Goal: Information Seeking & Learning: Learn about a topic

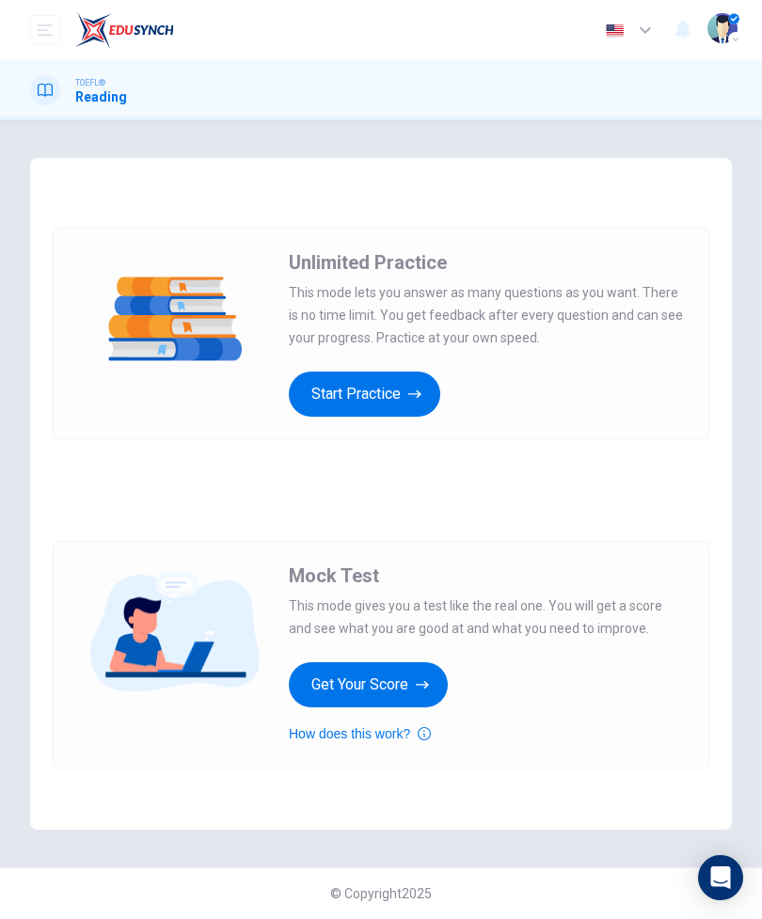
click at [416, 695] on button "Get Your Score" at bounding box center [368, 684] width 159 height 45
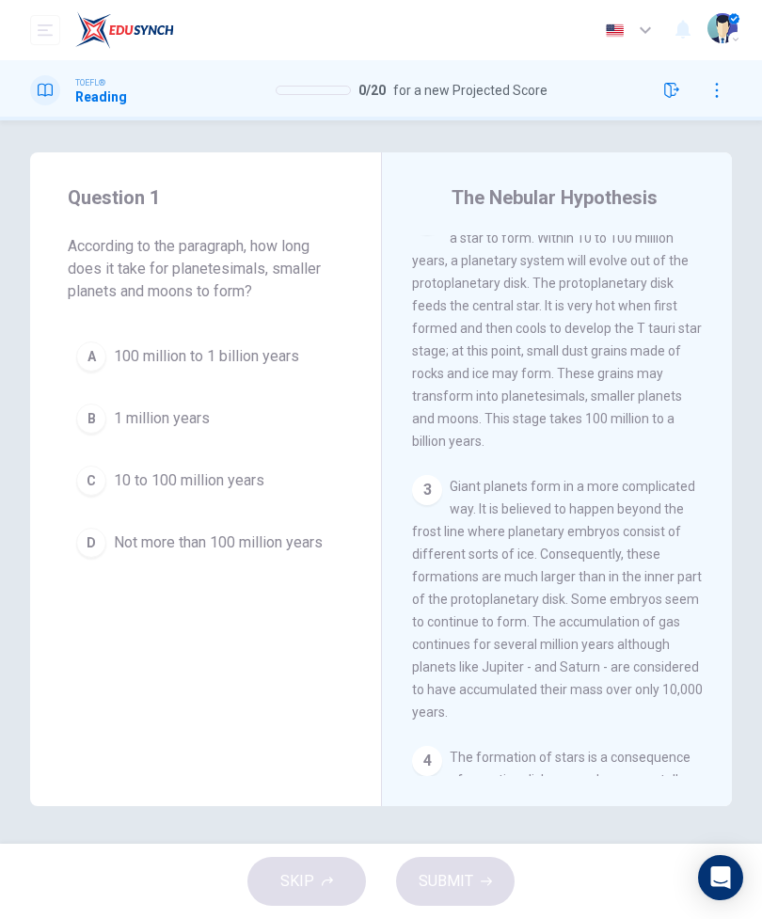
scroll to position [417, 0]
click at [262, 358] on span "100 million to 1 billion years" at bounding box center [206, 356] width 185 height 23
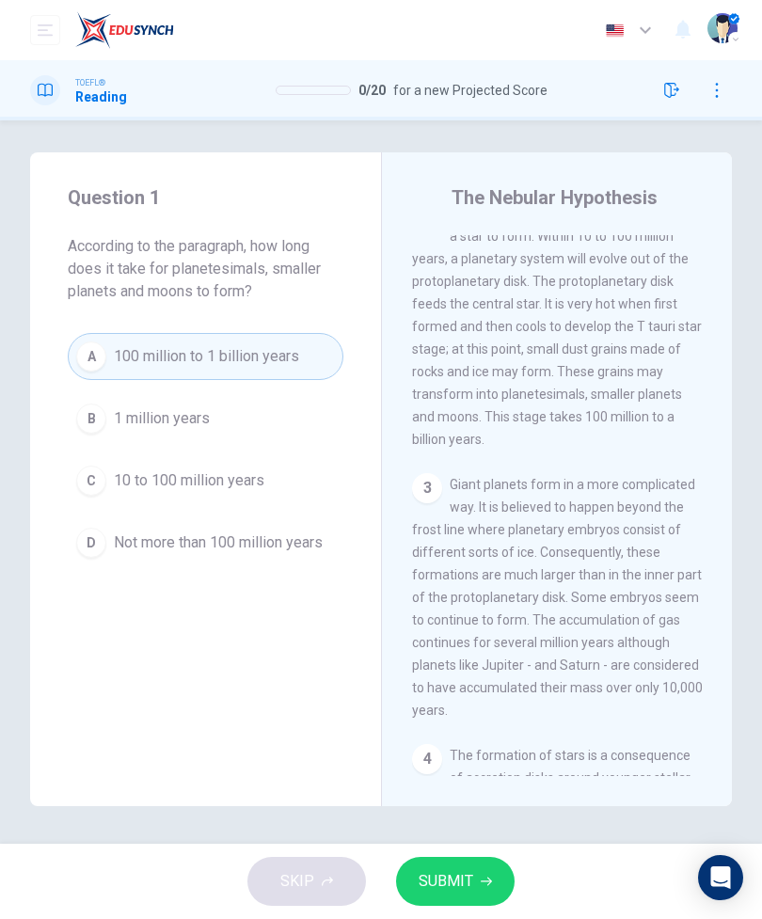
click at [475, 874] on button "SUBMIT" at bounding box center [455, 881] width 119 height 49
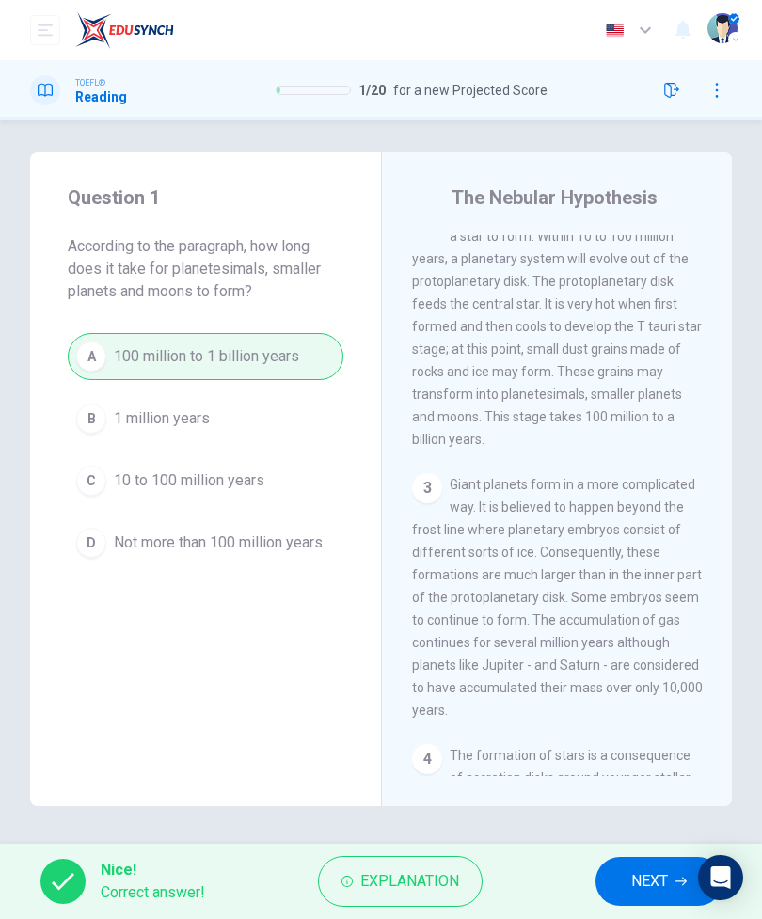
click at [635, 880] on span "NEXT" at bounding box center [649, 881] width 37 height 26
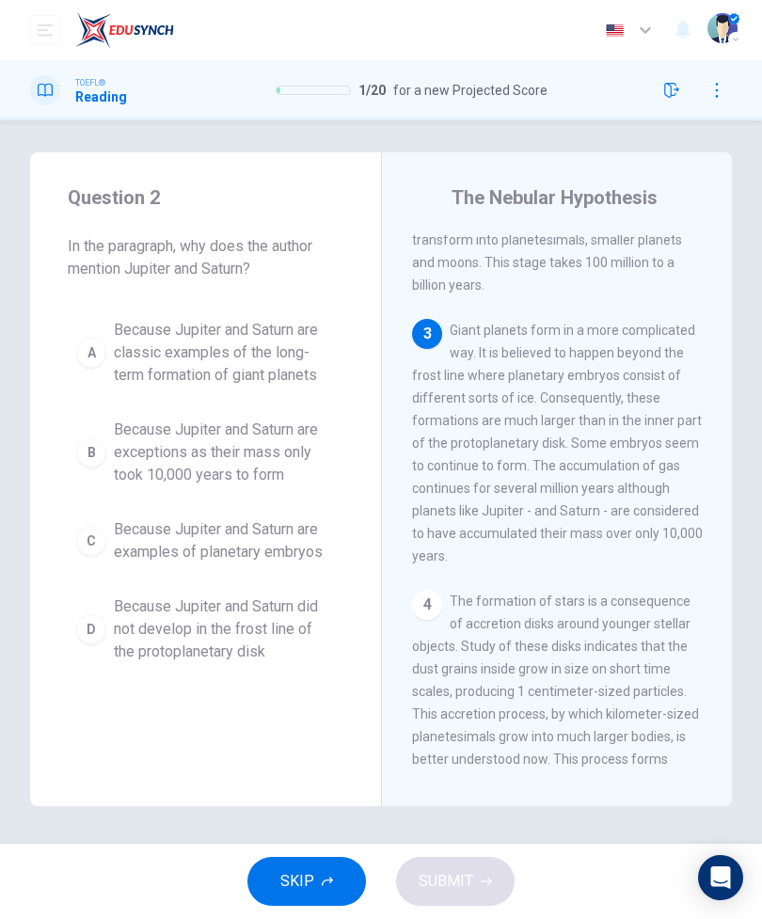
scroll to position [571, 0]
click at [175, 443] on span "Because Jupiter and Saturn are exceptions as their mass only took 10,000 years …" at bounding box center [224, 453] width 221 height 68
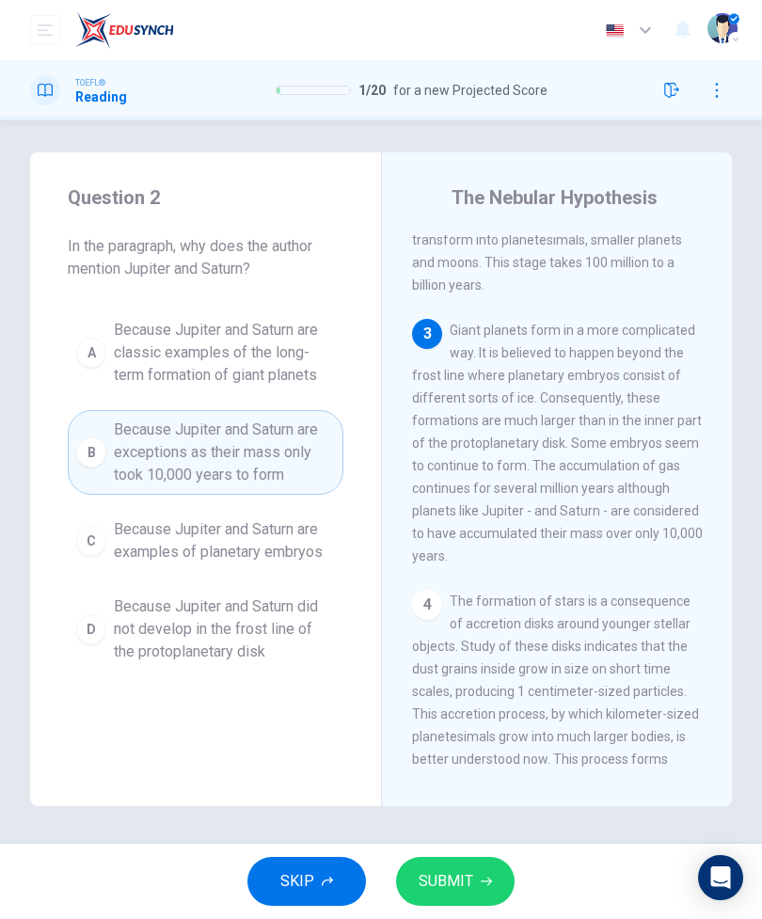
click at [480, 898] on button "SUBMIT" at bounding box center [455, 881] width 119 height 49
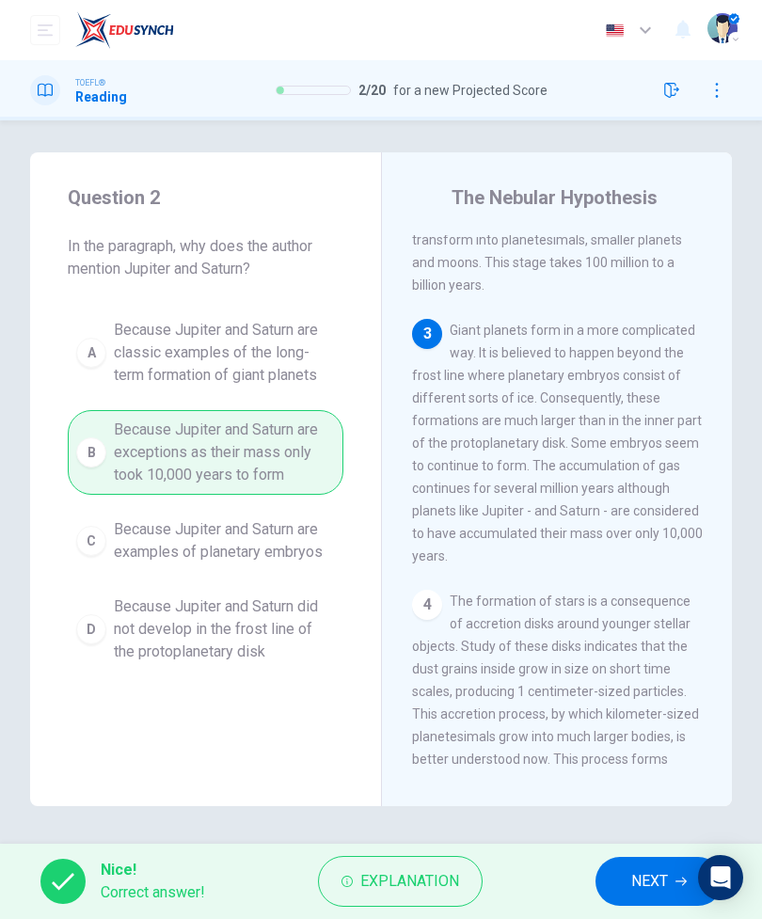
click at [642, 887] on span "NEXT" at bounding box center [649, 881] width 37 height 26
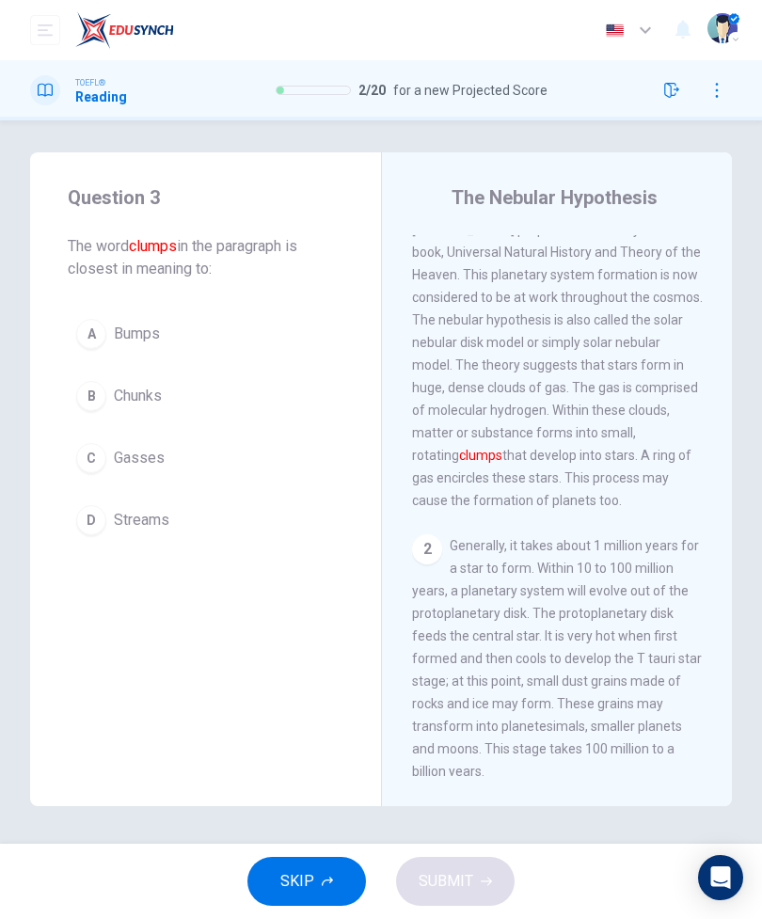
scroll to position [0, 0]
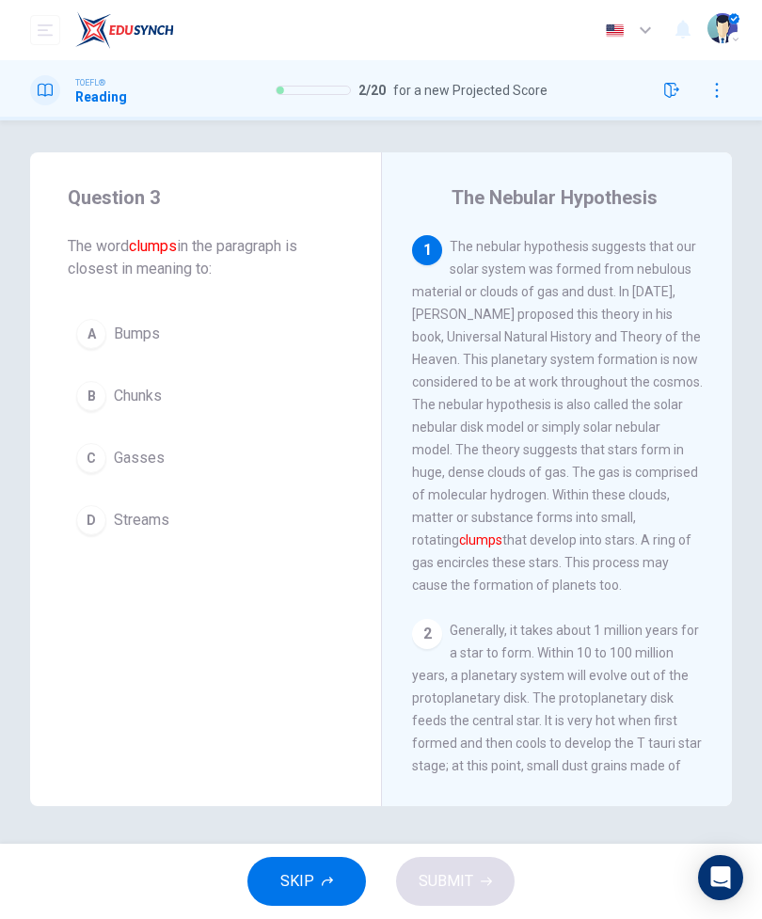
click at [251, 470] on button "C Gasses" at bounding box center [206, 458] width 276 height 47
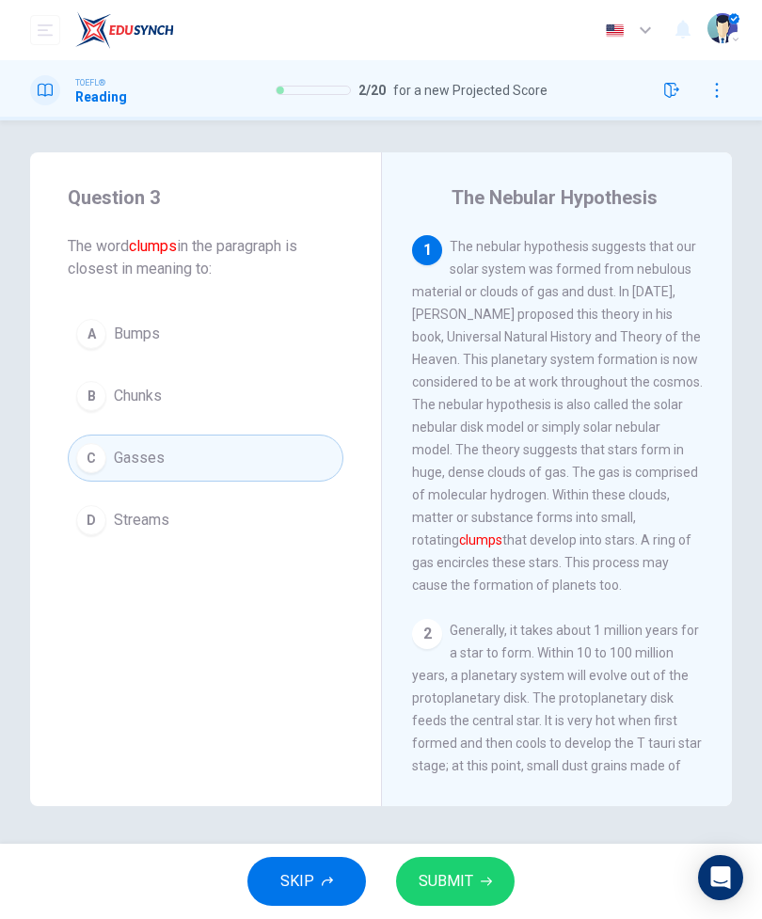
click at [484, 887] on button "SUBMIT" at bounding box center [455, 881] width 119 height 49
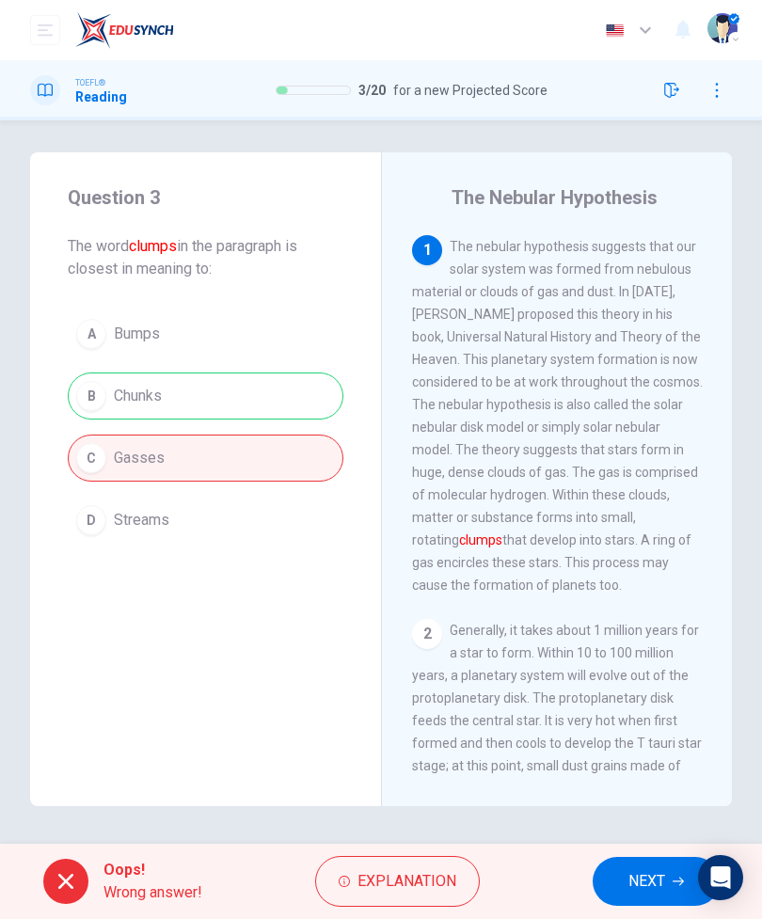
click at [635, 891] on span "NEXT" at bounding box center [646, 881] width 37 height 26
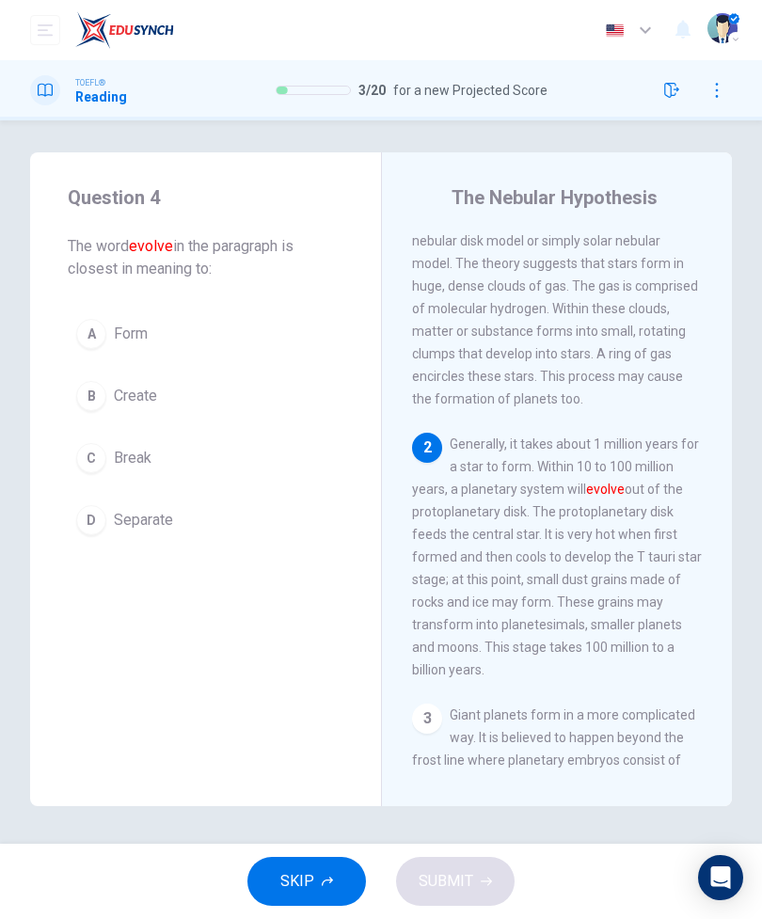
scroll to position [279, 0]
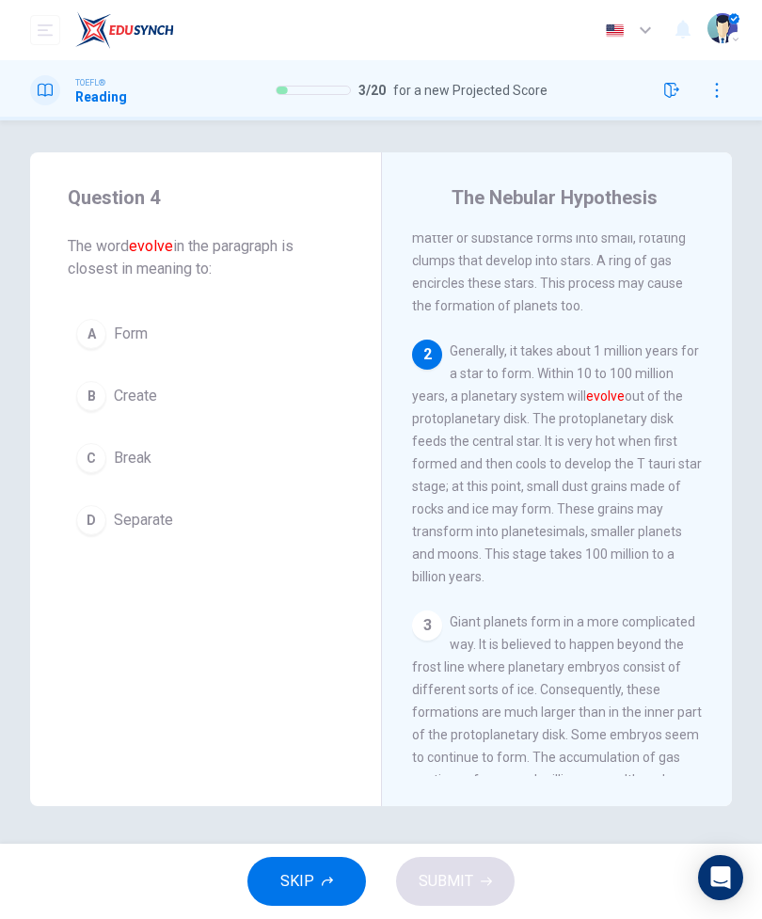
click at [125, 542] on button "D Separate" at bounding box center [206, 520] width 276 height 47
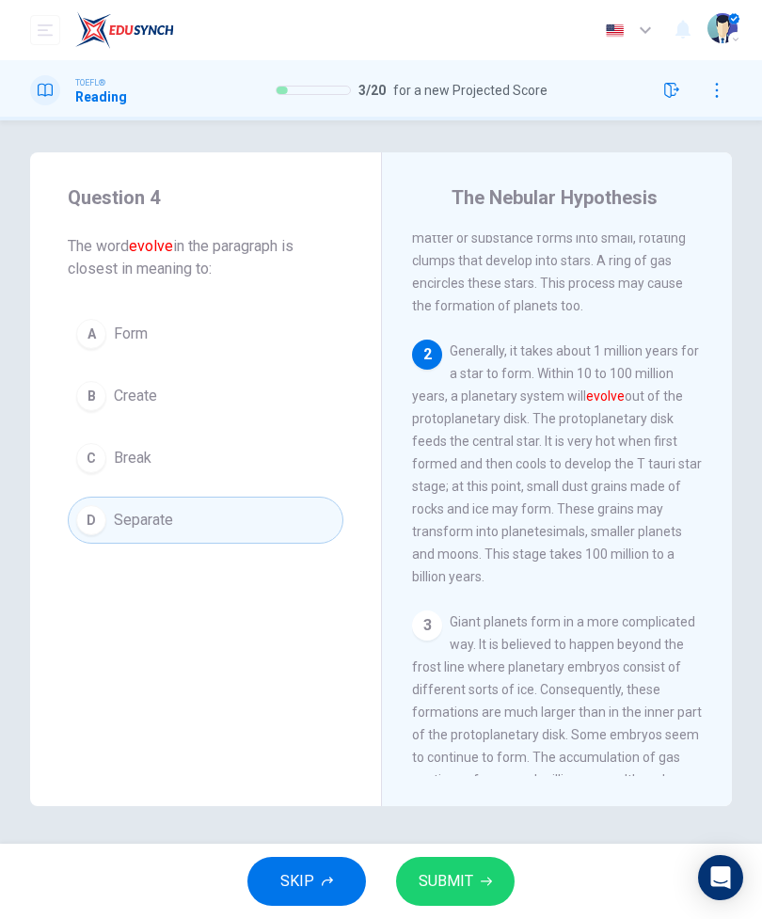
click at [475, 880] on button "SUBMIT" at bounding box center [455, 881] width 119 height 49
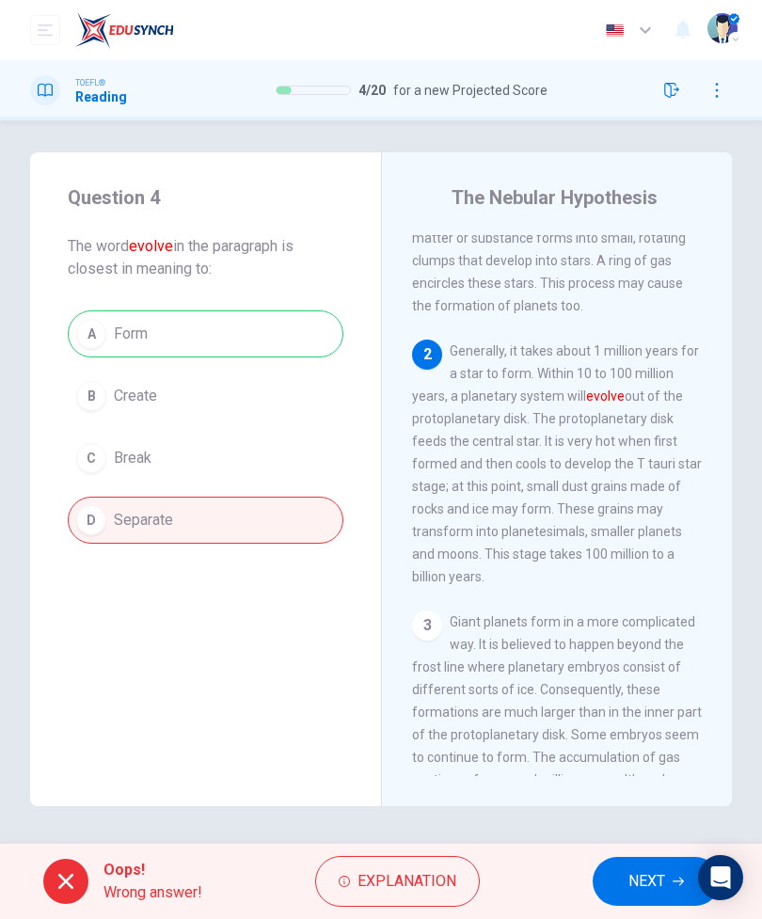
click at [642, 876] on span "NEXT" at bounding box center [646, 881] width 37 height 26
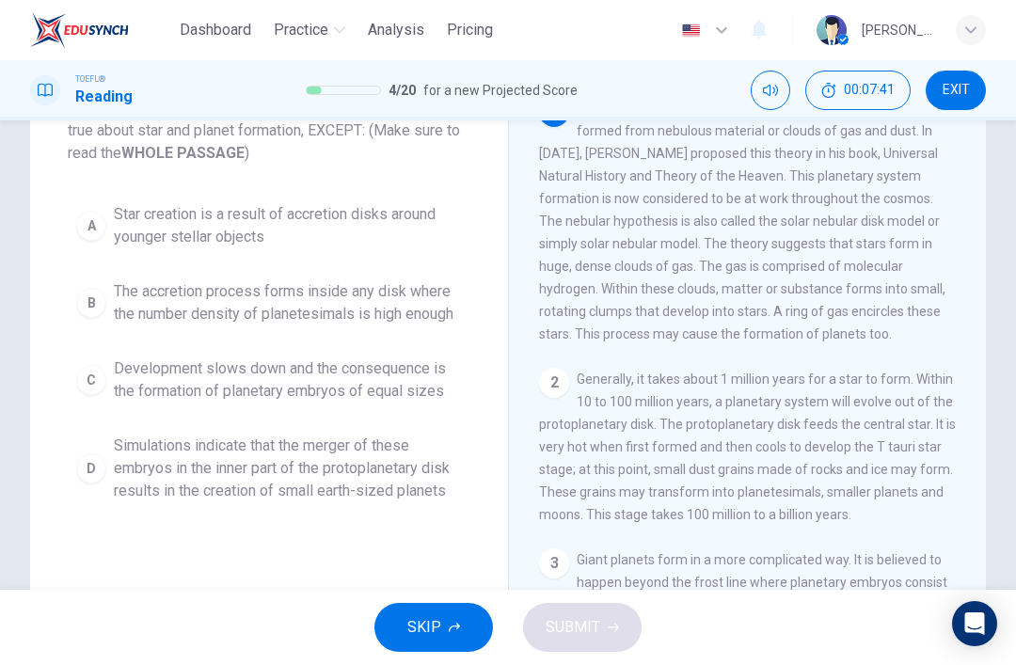
scroll to position [156, 0]
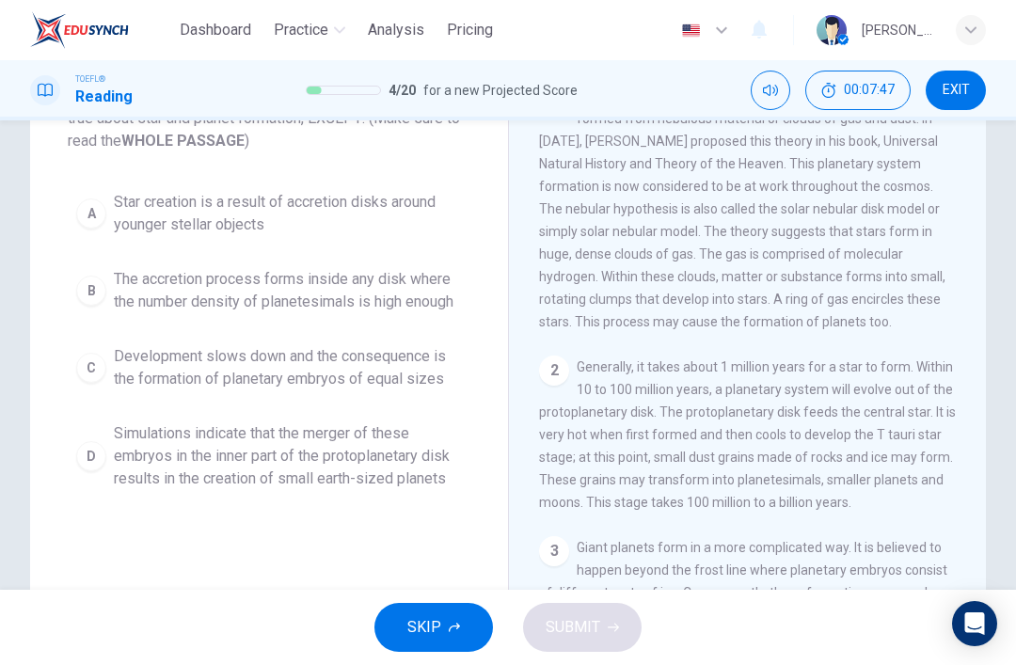
click at [400, 202] on span "Star creation is a result of accretion disks around younger stellar objects" at bounding box center [288, 213] width 348 height 45
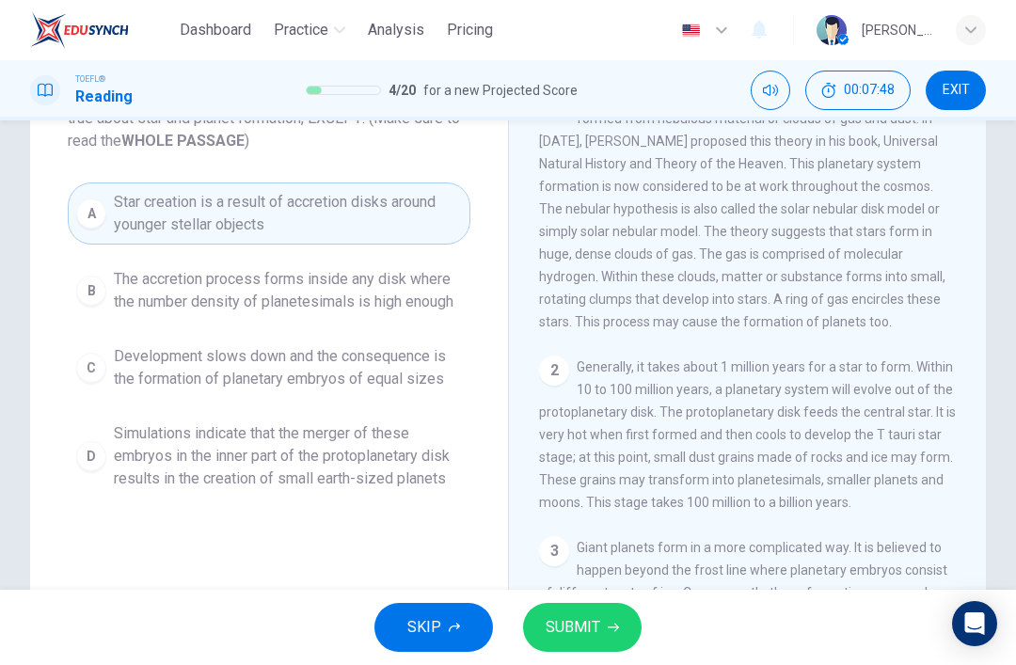
click at [611, 613] on button "SUBMIT" at bounding box center [582, 627] width 119 height 49
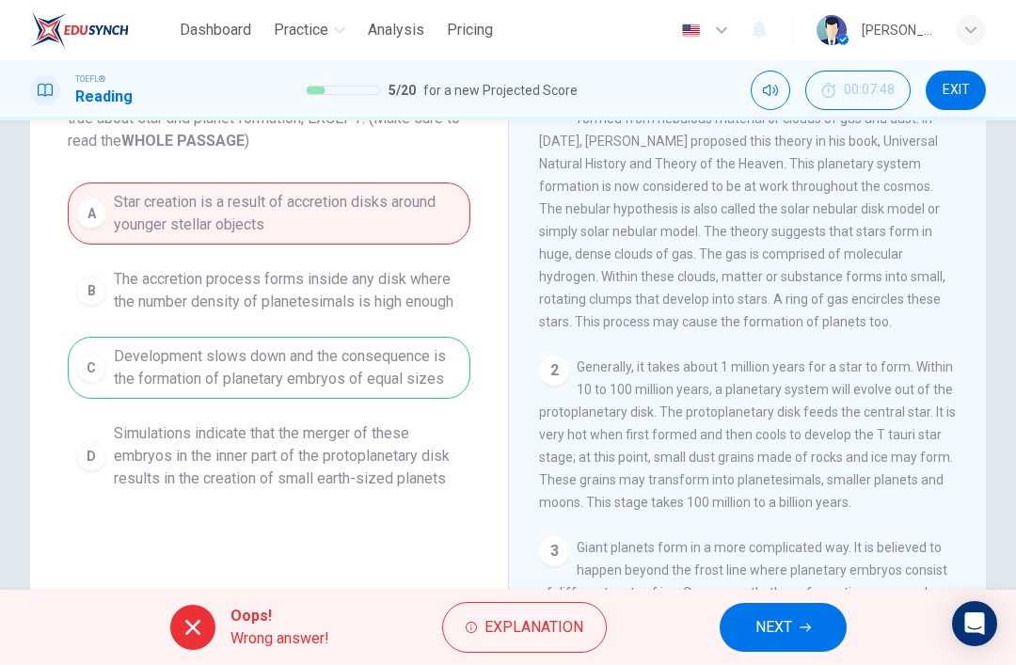
click at [761, 606] on button "NEXT" at bounding box center [783, 627] width 127 height 49
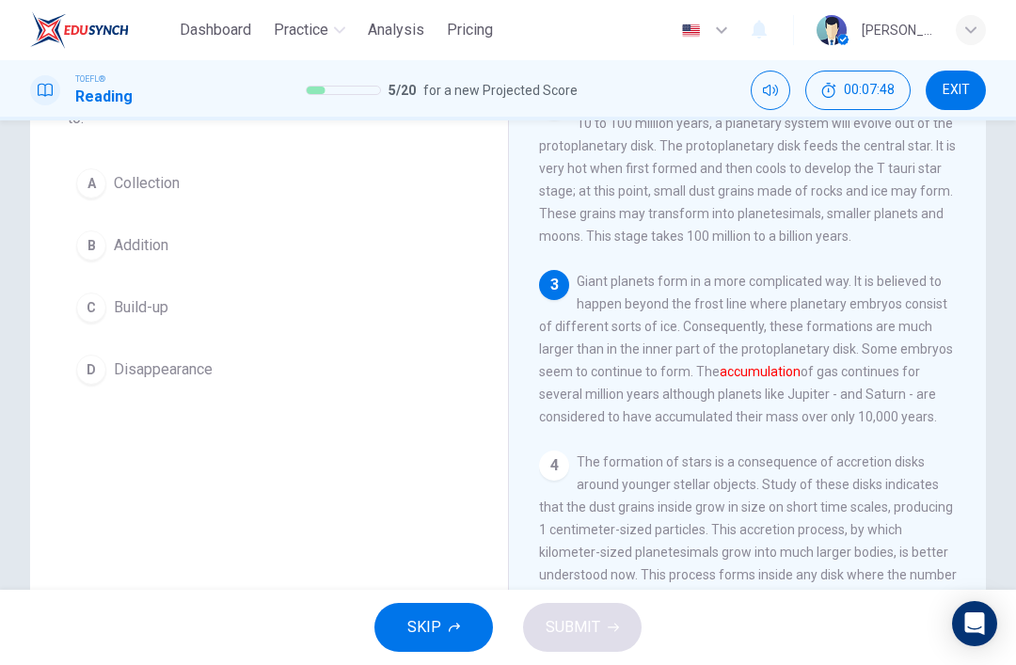
scroll to position [280, 0]
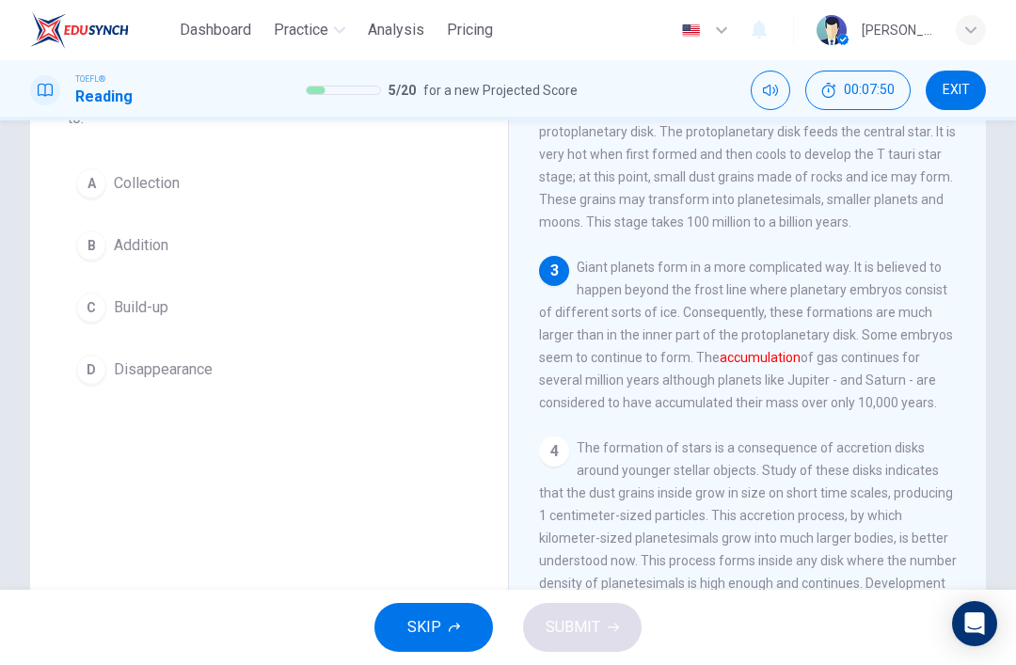
click at [135, 178] on span "Collection" at bounding box center [147, 183] width 66 height 23
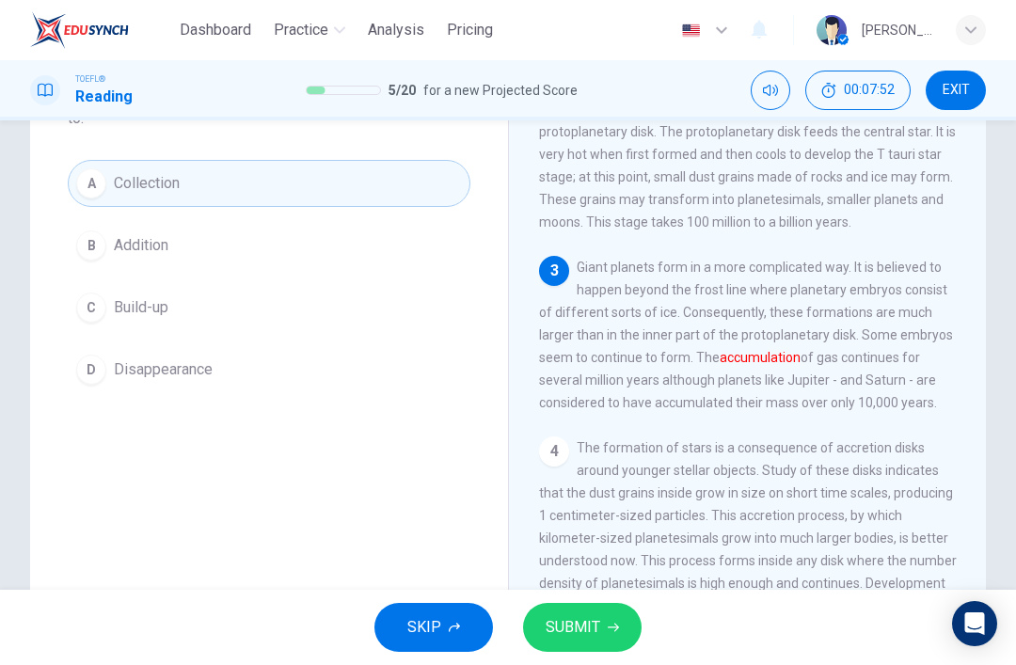
click at [598, 606] on button "SUBMIT" at bounding box center [582, 627] width 119 height 49
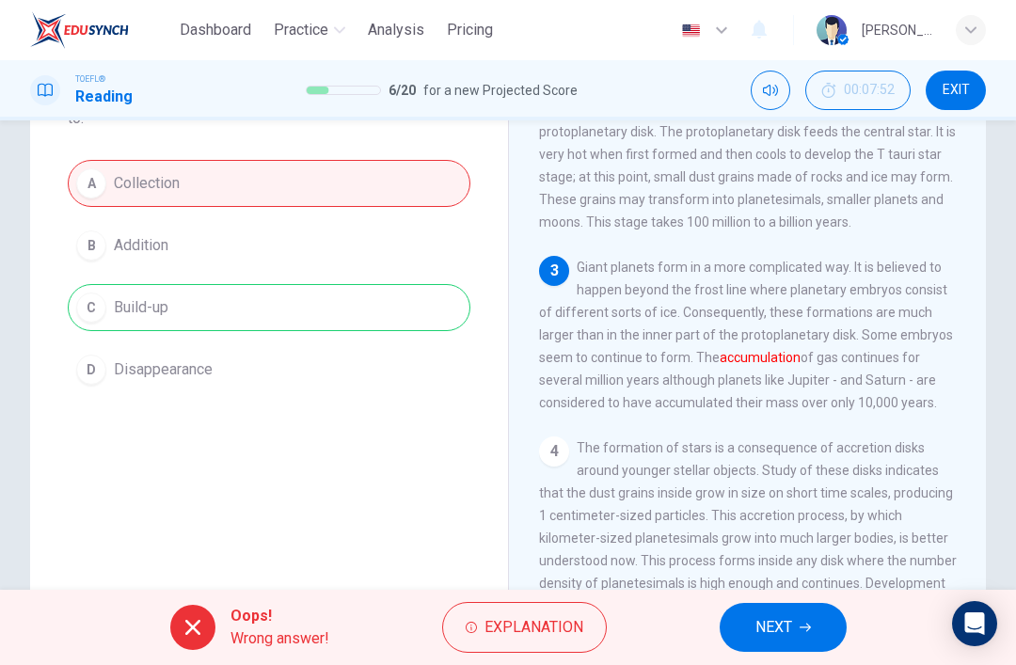
click at [761, 630] on icon "button" at bounding box center [805, 627] width 11 height 11
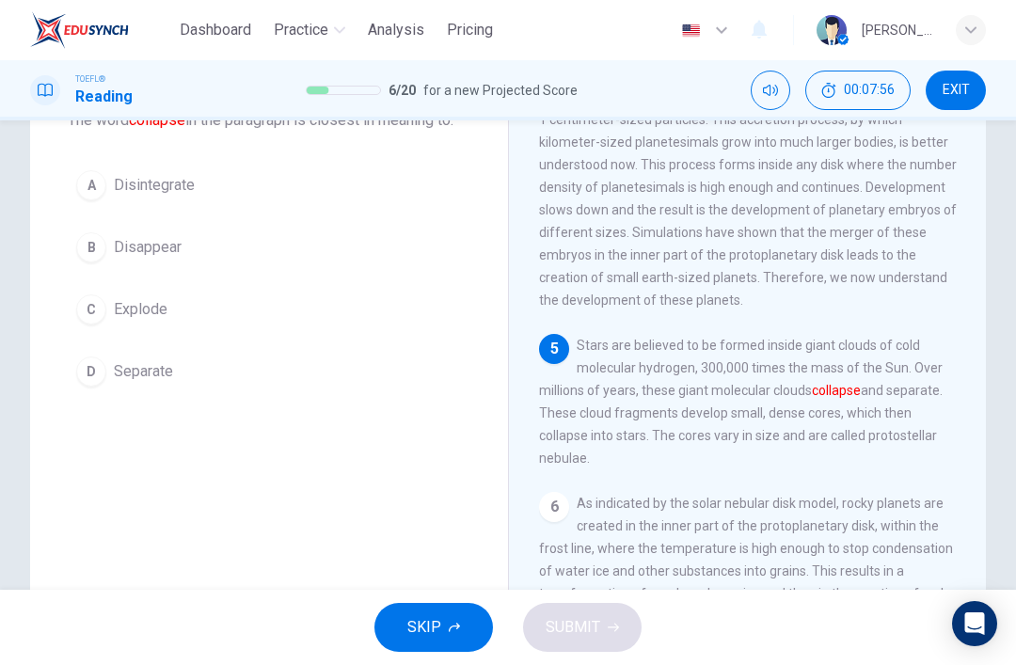
scroll to position [144, 0]
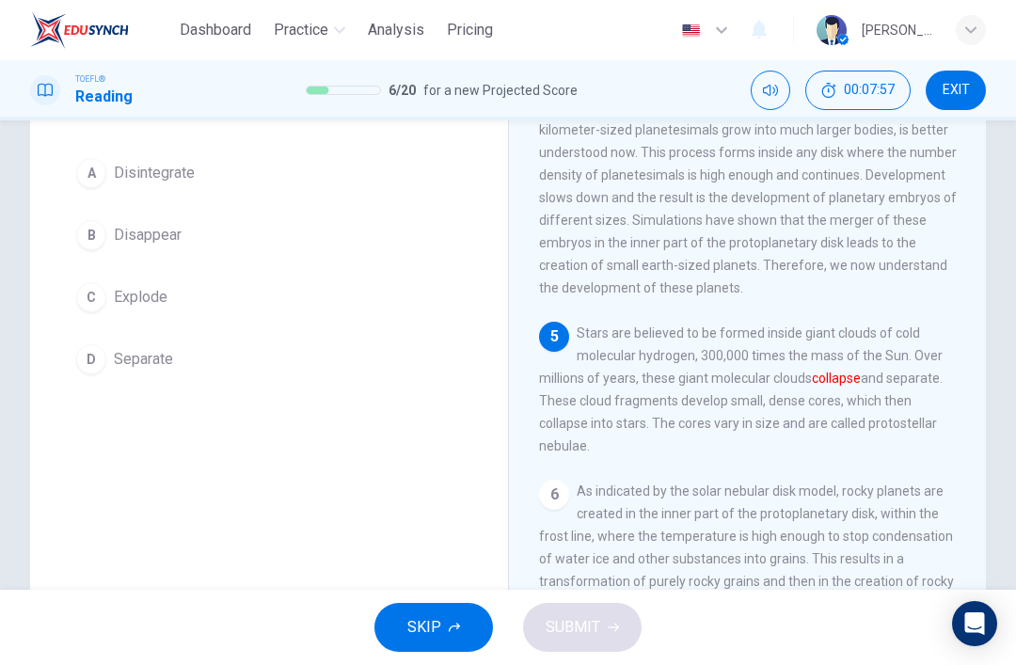
click at [122, 225] on span "Disappear" at bounding box center [148, 235] width 68 height 23
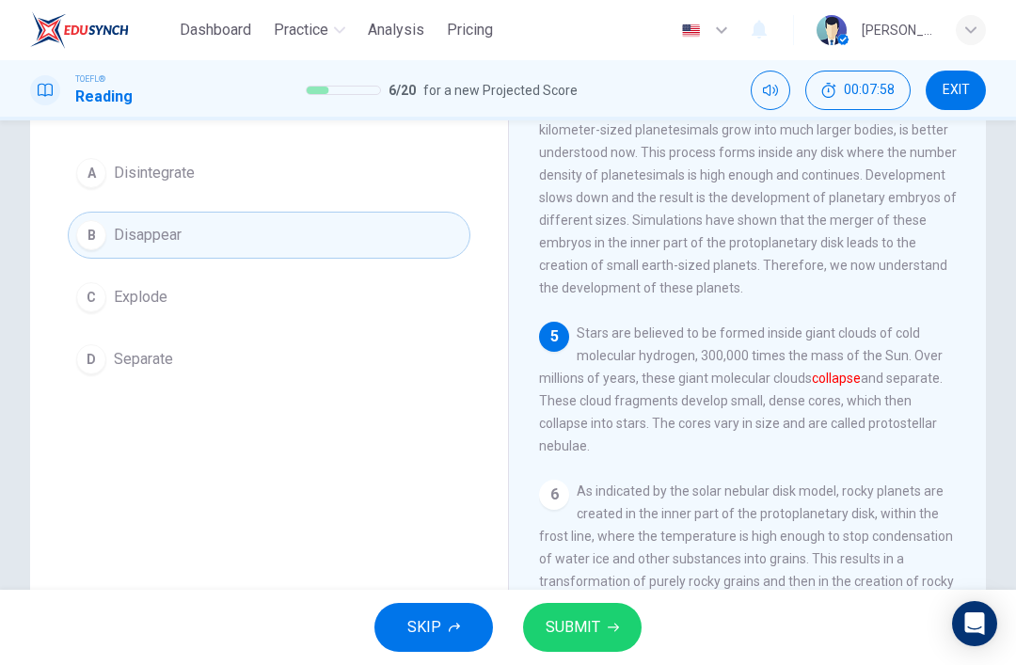
click at [613, 616] on button "SUBMIT" at bounding box center [582, 627] width 119 height 49
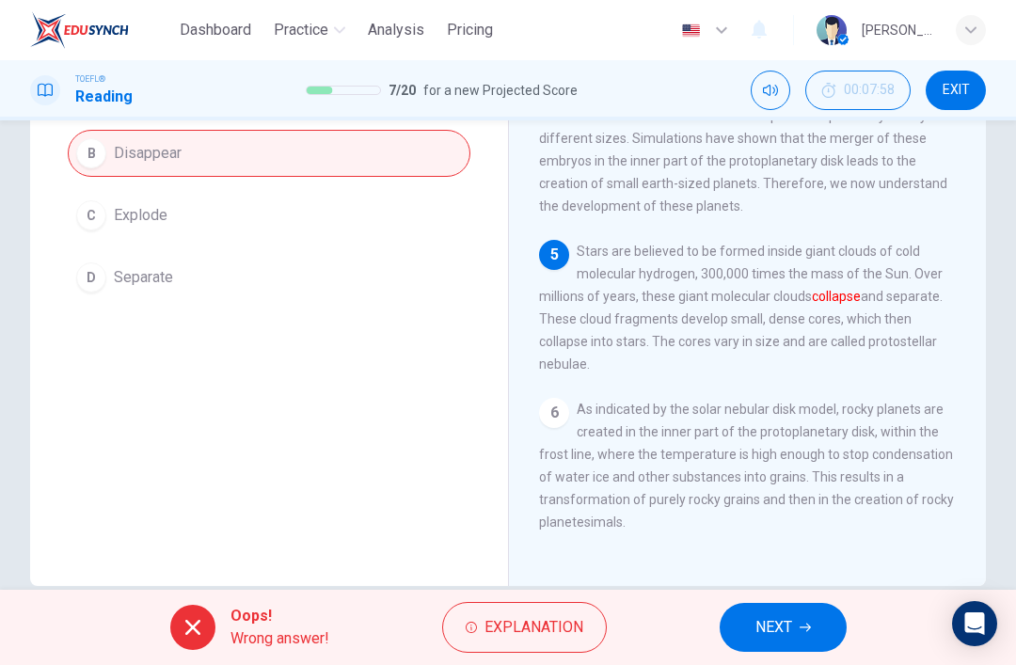
scroll to position [227, 0]
click at [761, 616] on span "NEXT" at bounding box center [773, 627] width 37 height 26
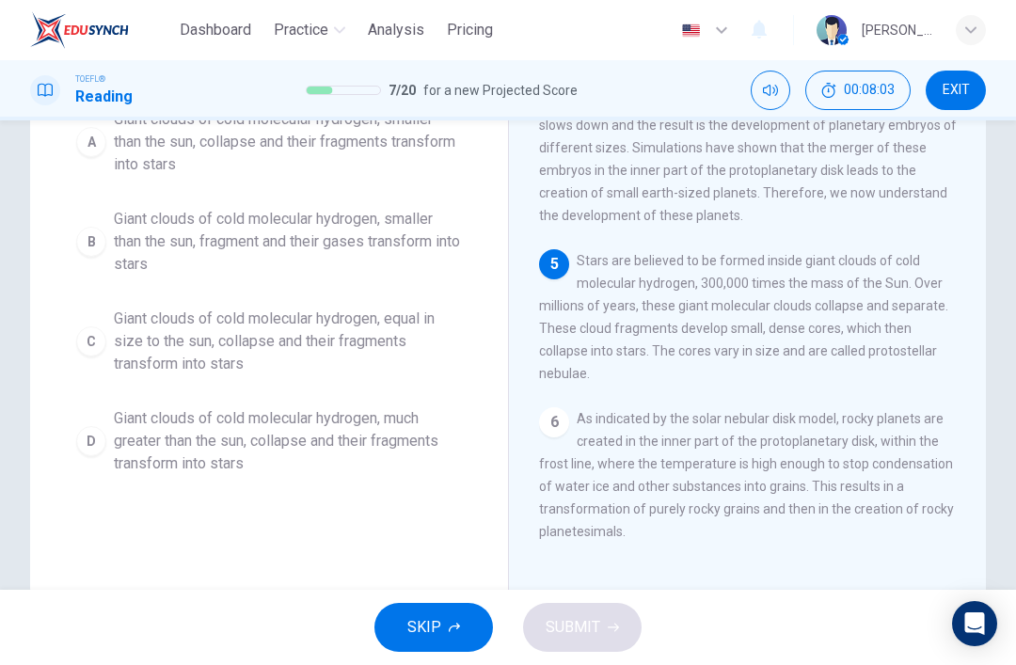
scroll to position [220, 0]
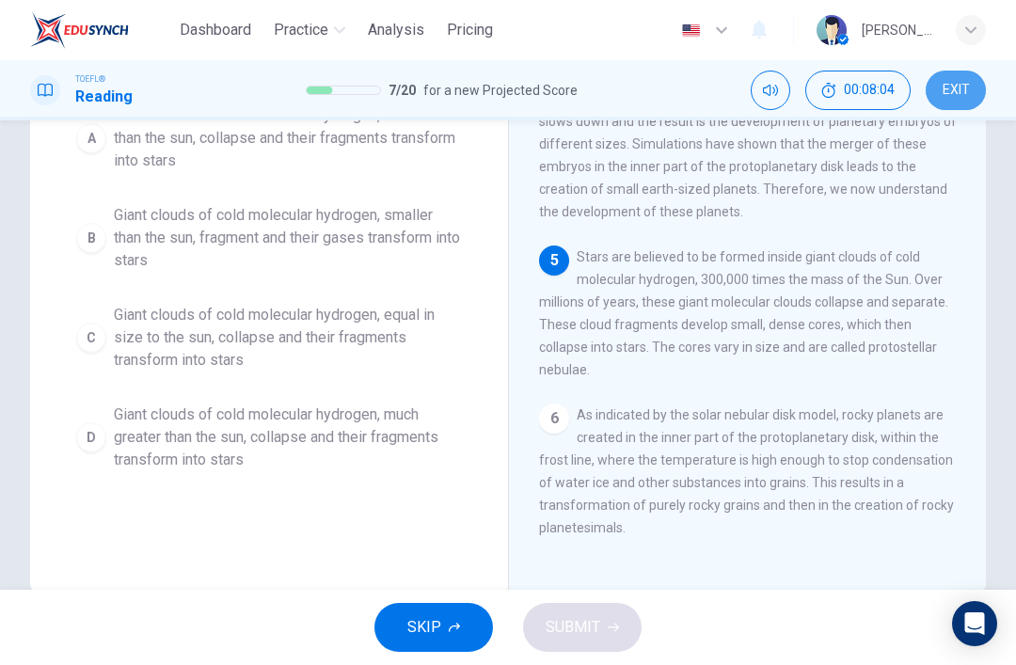
click at [761, 83] on span "EXIT" at bounding box center [956, 90] width 27 height 15
click at [761, 77] on button "EXIT" at bounding box center [956, 91] width 60 height 40
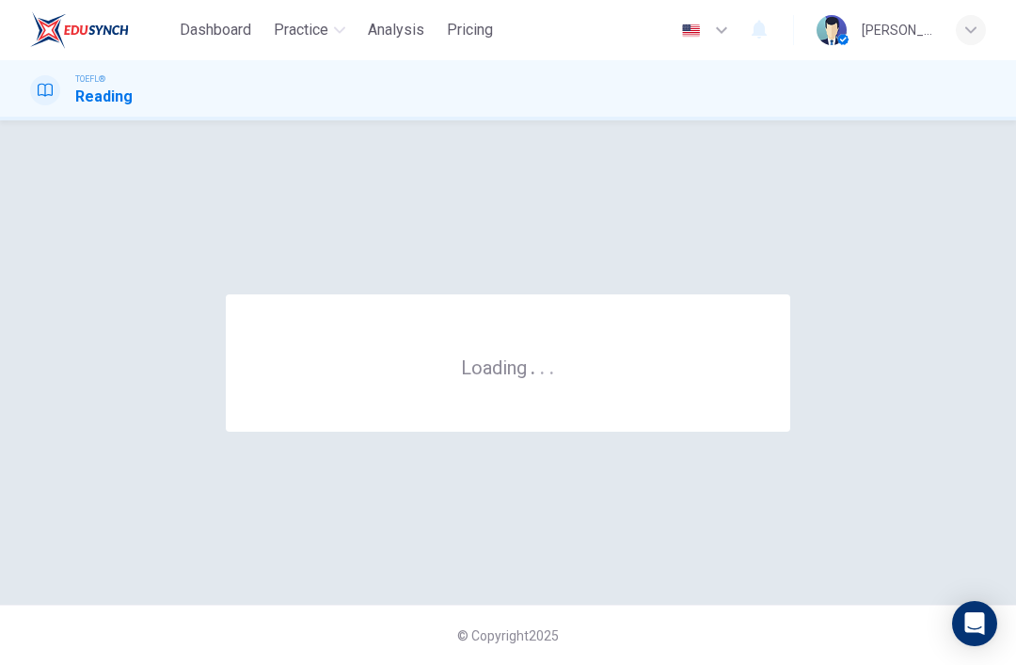
scroll to position [0, 0]
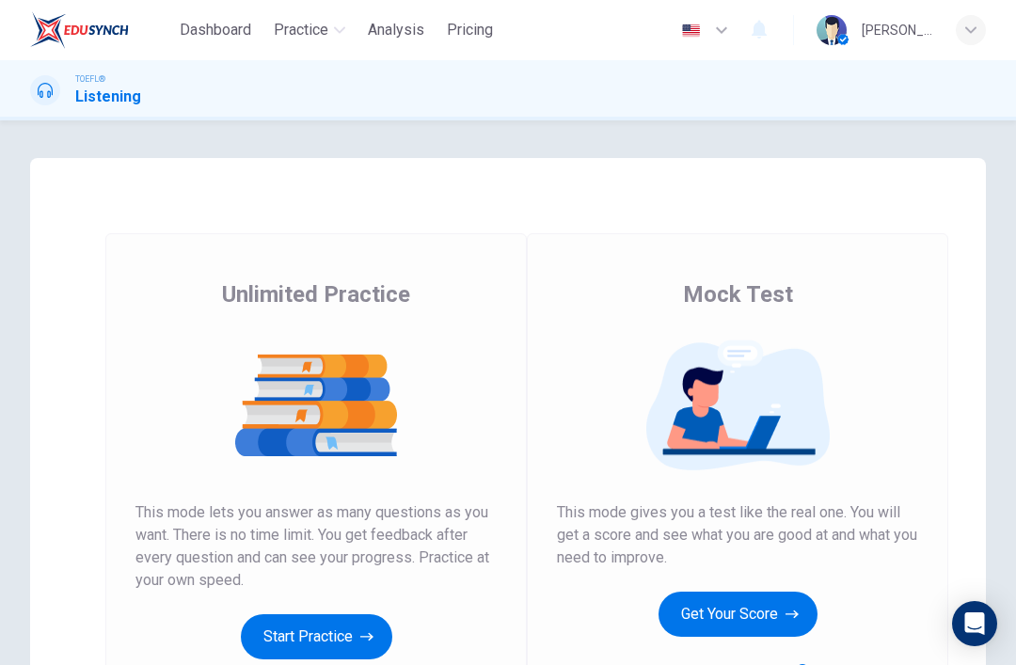
click at [742, 619] on button "Get Your Score" at bounding box center [737, 614] width 159 height 45
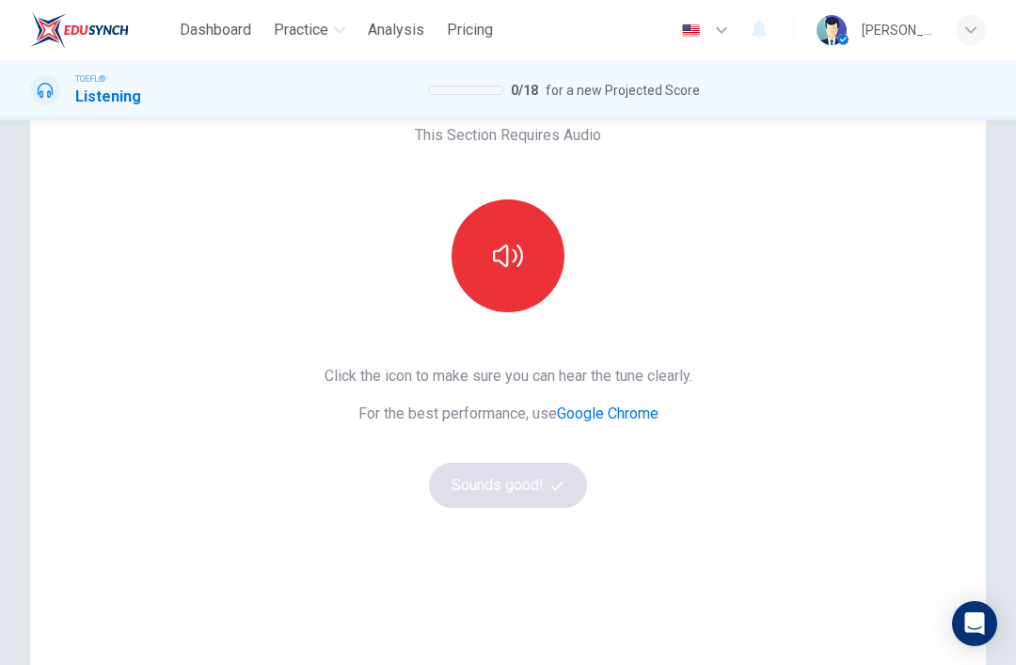
scroll to position [120, 0]
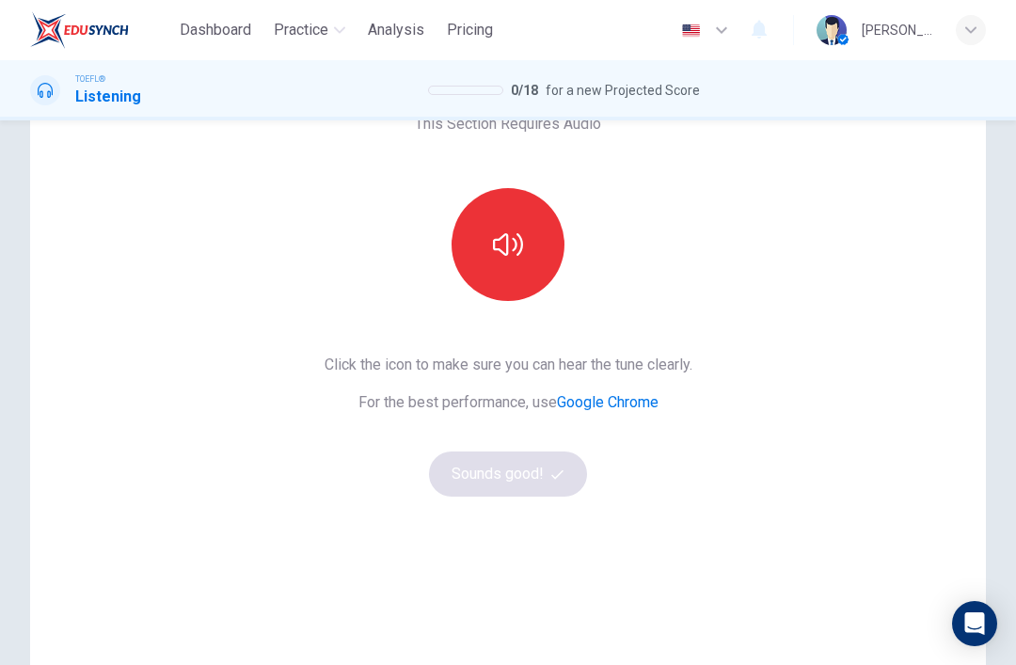
click at [541, 262] on button "button" at bounding box center [508, 244] width 113 height 113
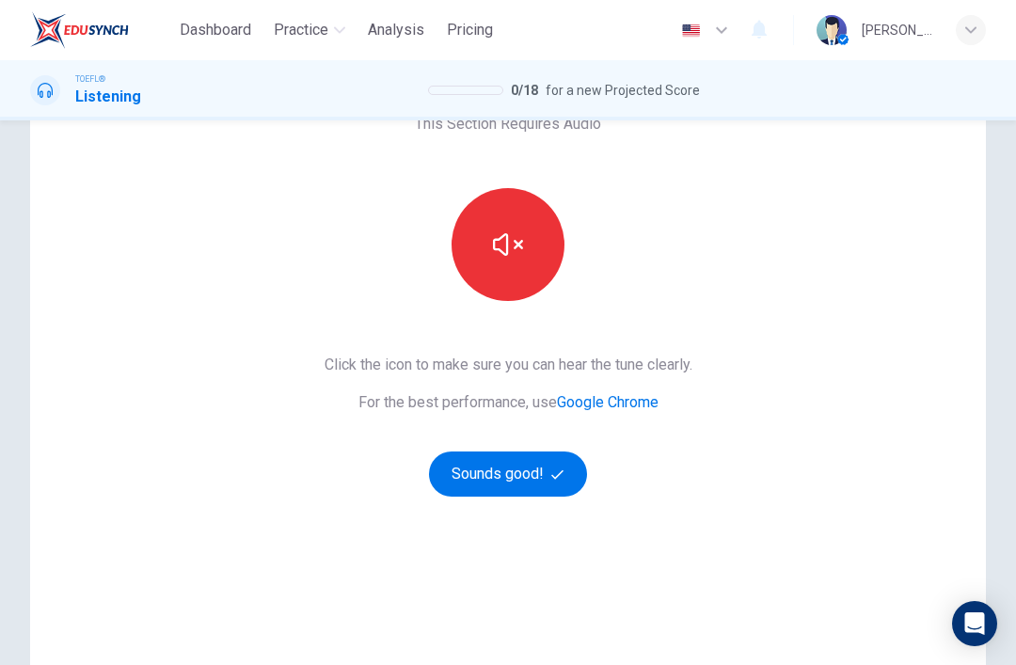
click at [543, 494] on button "Sounds good!" at bounding box center [508, 474] width 158 height 45
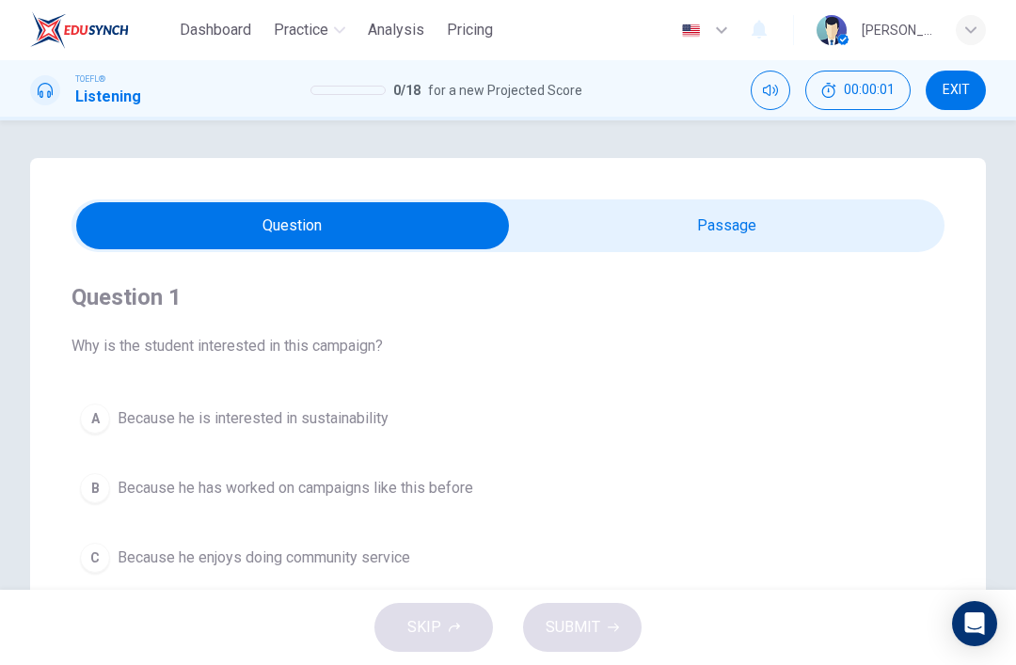
scroll to position [0, 0]
click at [727, 218] on input "checkbox" at bounding box center [292, 225] width 1309 height 47
checkbox input "true"
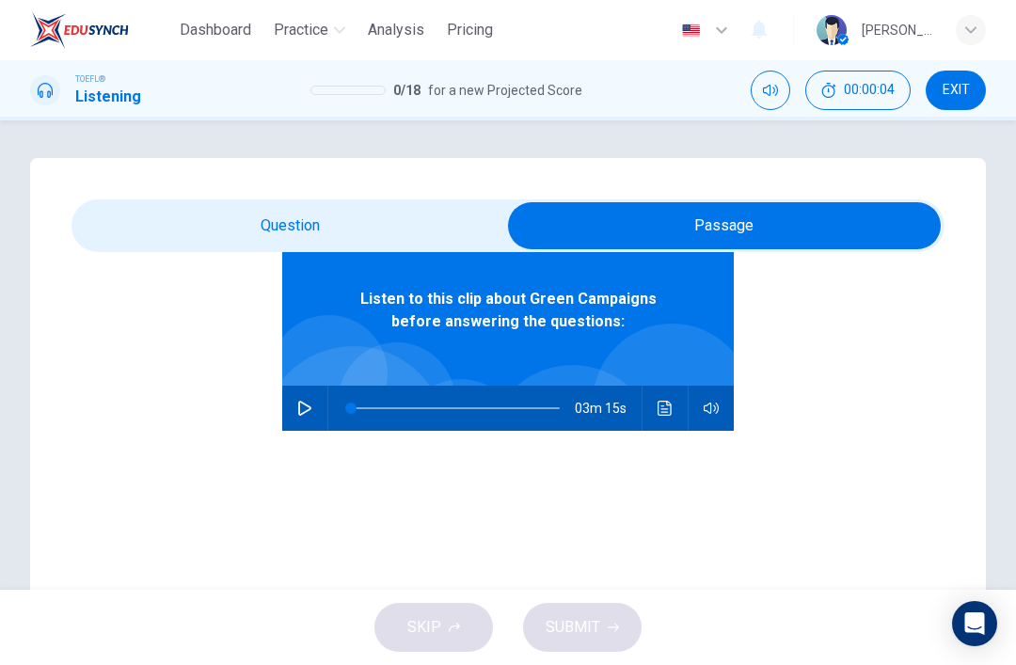
scroll to position [105, 0]
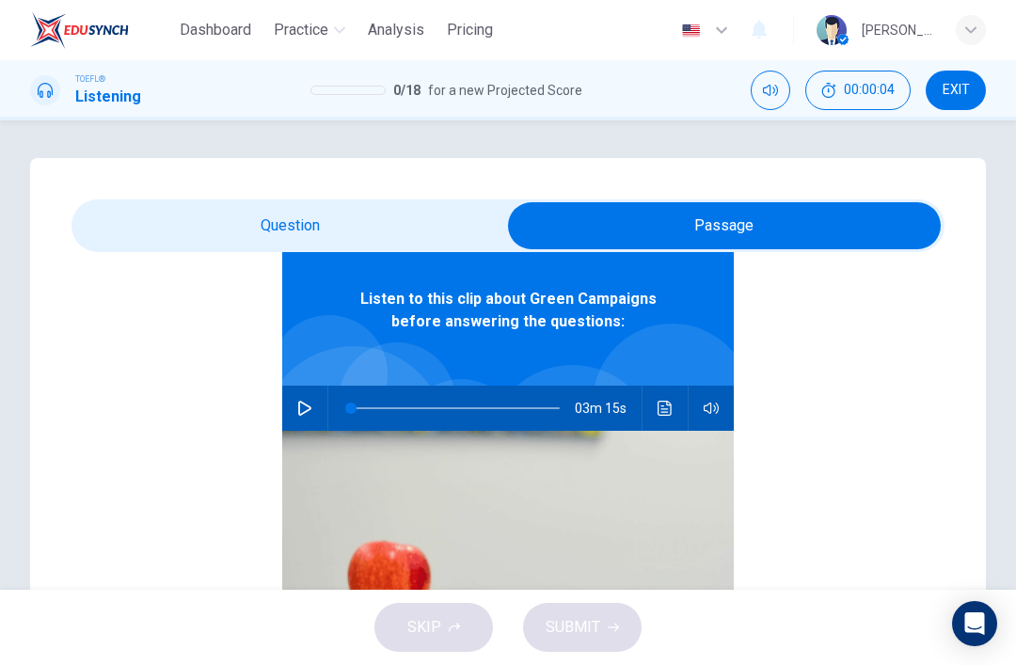
click at [298, 418] on button "button" at bounding box center [305, 408] width 30 height 45
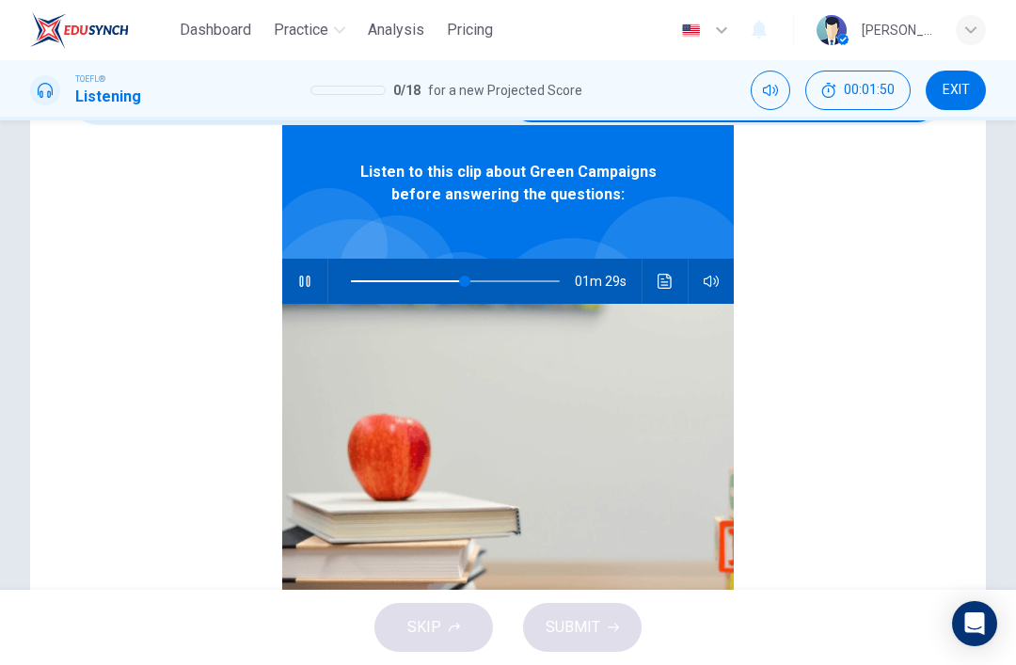
scroll to position [133, 0]
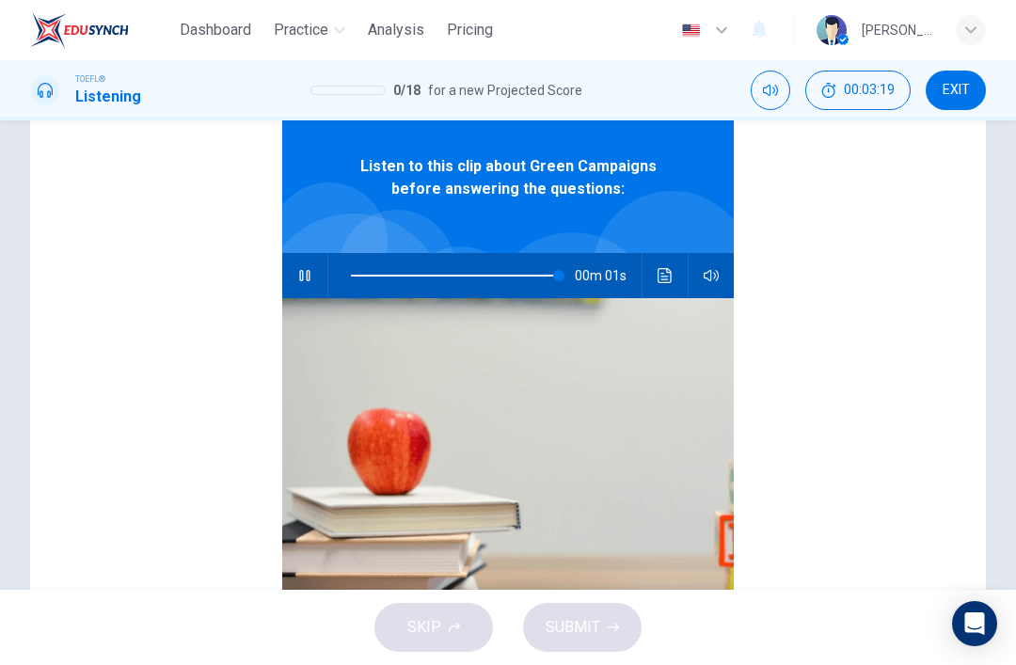
type input "0"
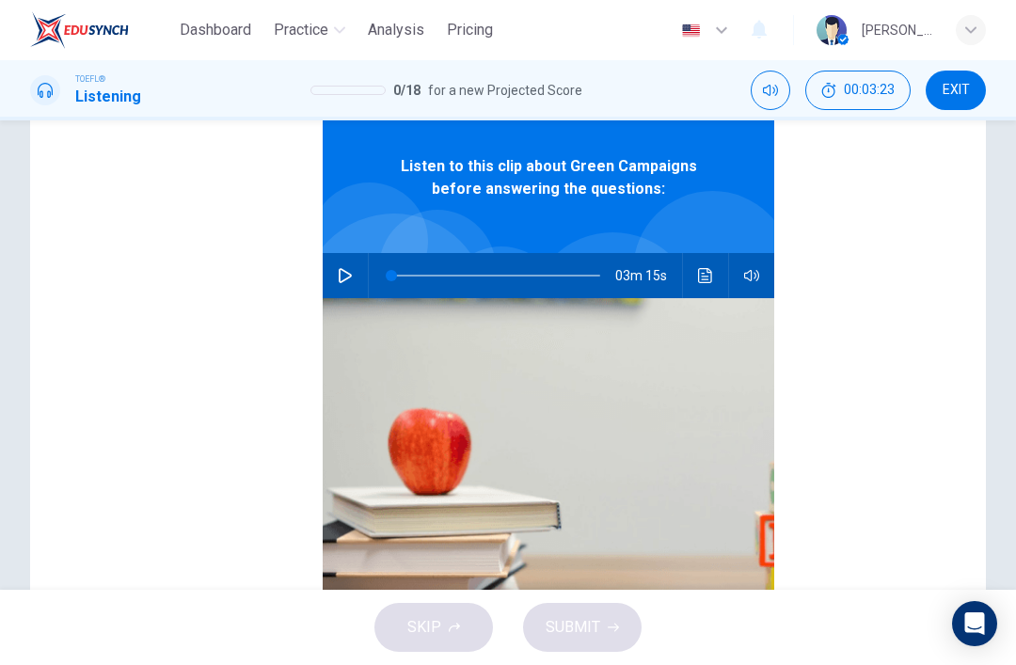
checkbox input "false"
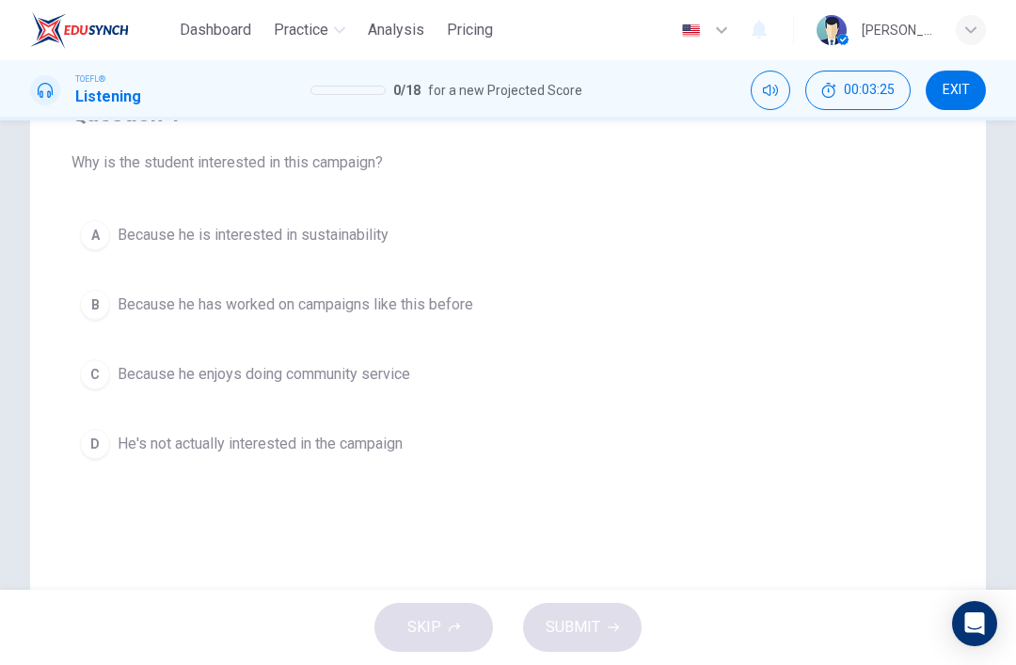
scroll to position [183, 0]
click at [369, 244] on span "Because he is interested in sustainability" at bounding box center [253, 235] width 271 height 23
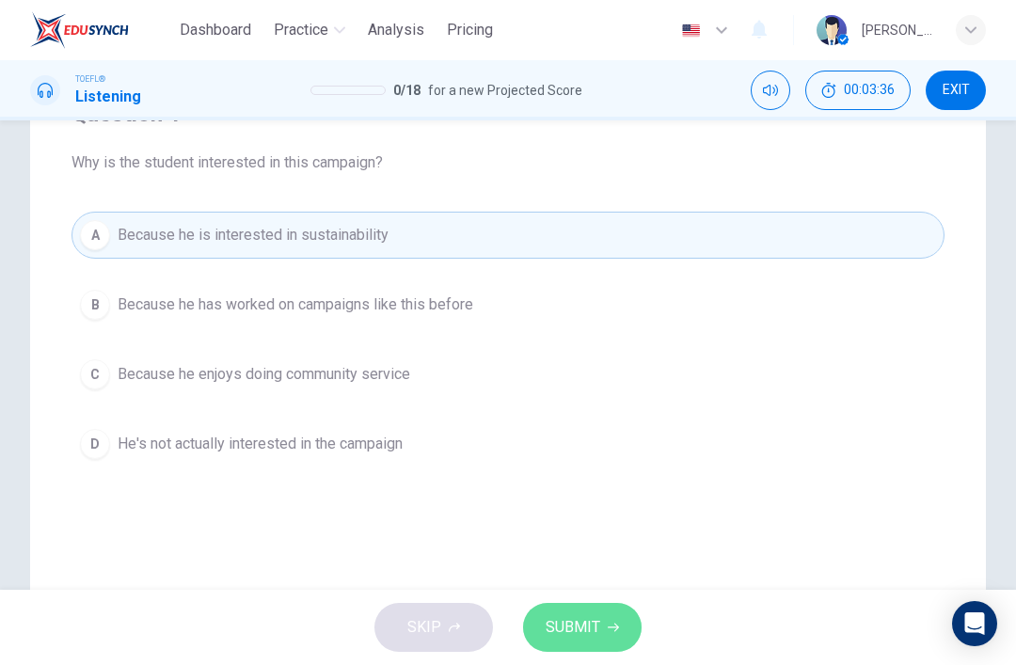
click at [592, 632] on span "SUBMIT" at bounding box center [573, 627] width 55 height 26
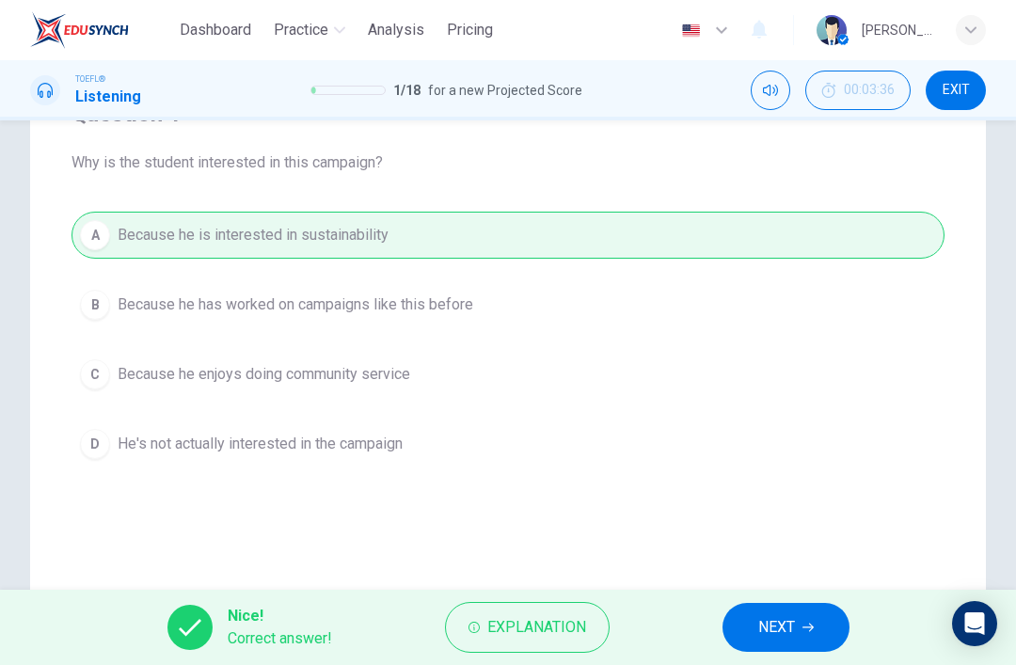
click at [798, 621] on button "NEXT" at bounding box center [785, 627] width 127 height 49
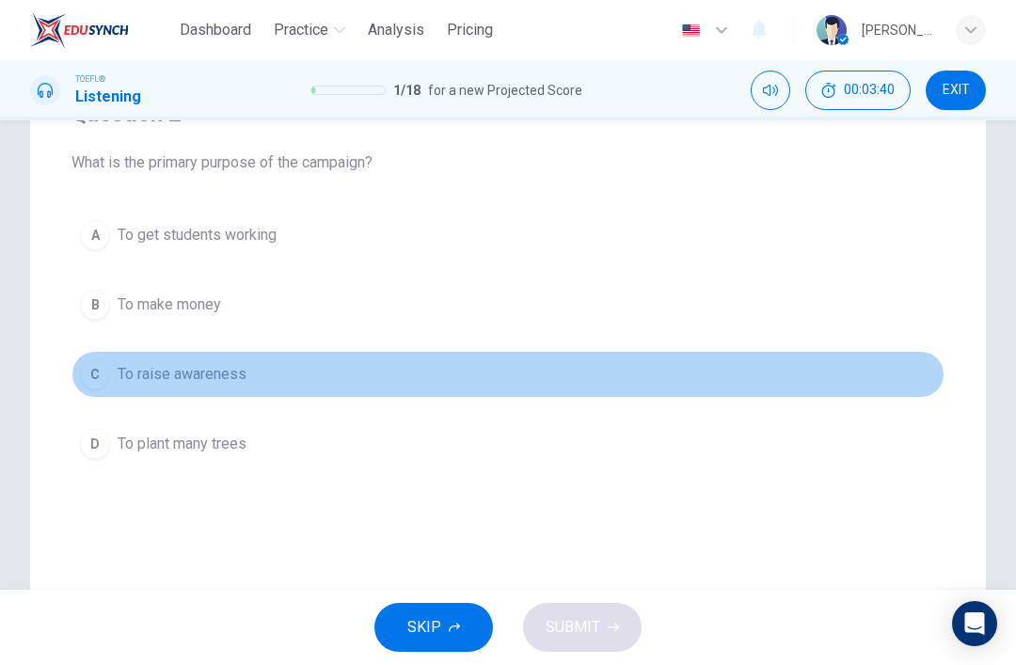
click at [433, 385] on button "C To raise awareness" at bounding box center [507, 374] width 873 height 47
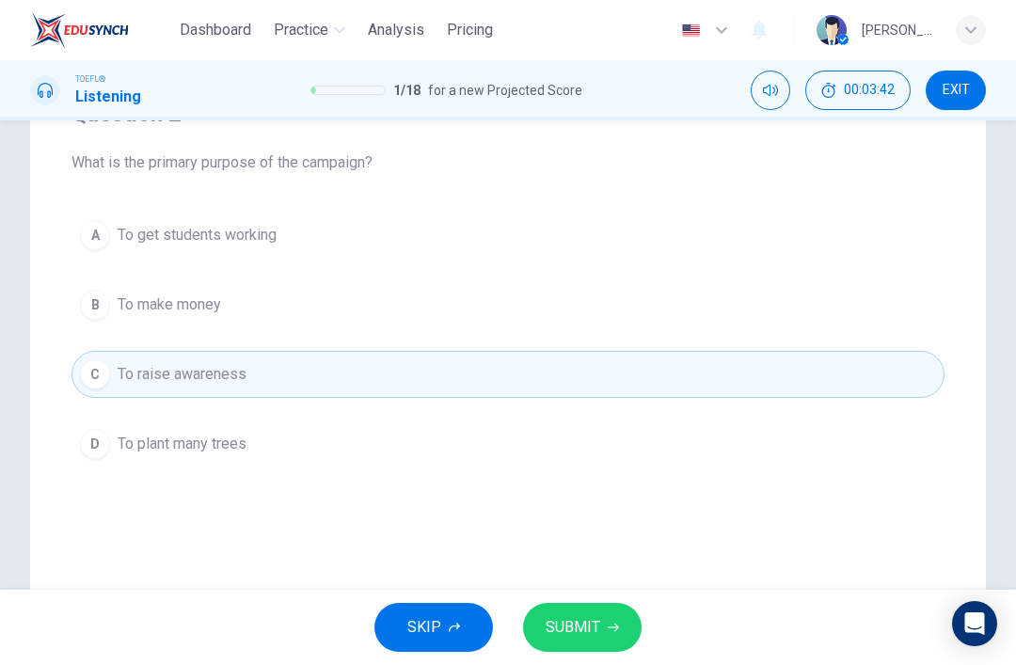
click at [598, 624] on span "SUBMIT" at bounding box center [573, 627] width 55 height 26
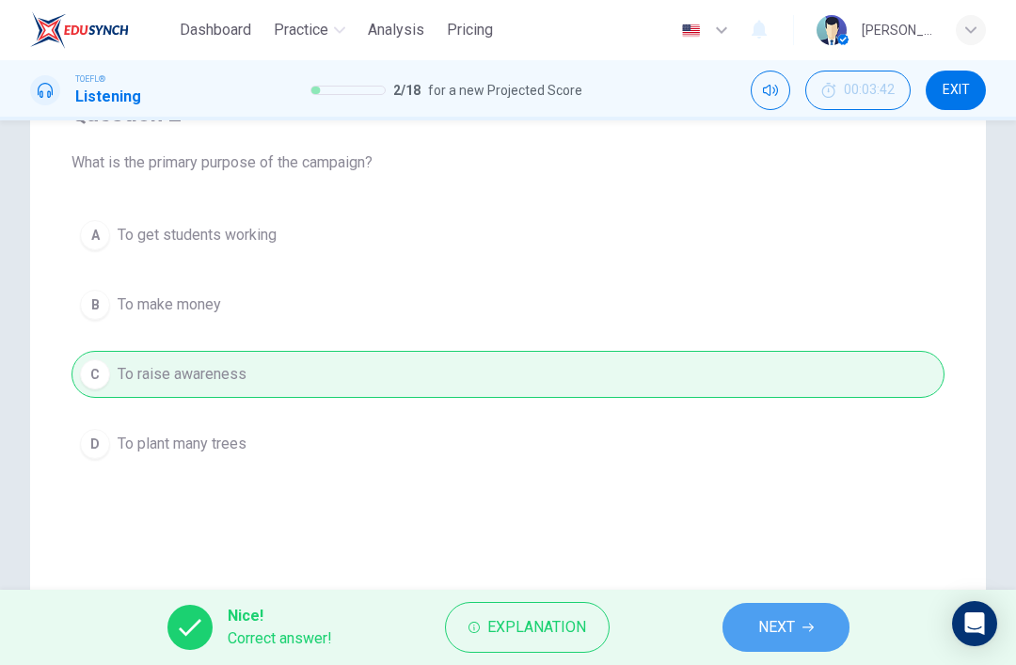
click at [790, 633] on span "NEXT" at bounding box center [776, 627] width 37 height 26
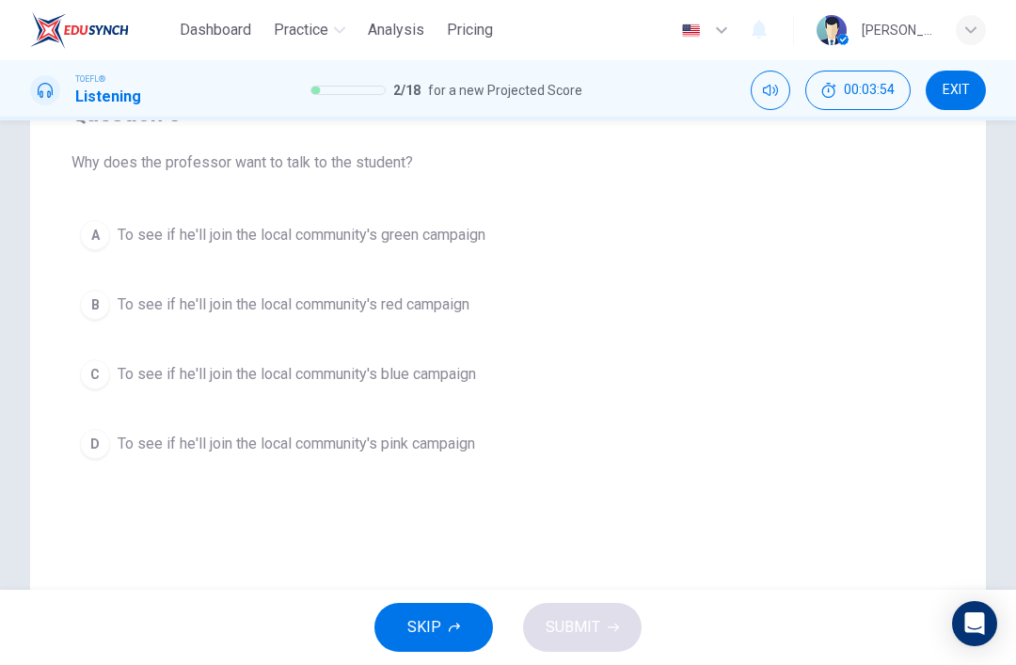
click at [462, 238] on span "To see if he'll join the local community's green campaign" at bounding box center [302, 235] width 368 height 23
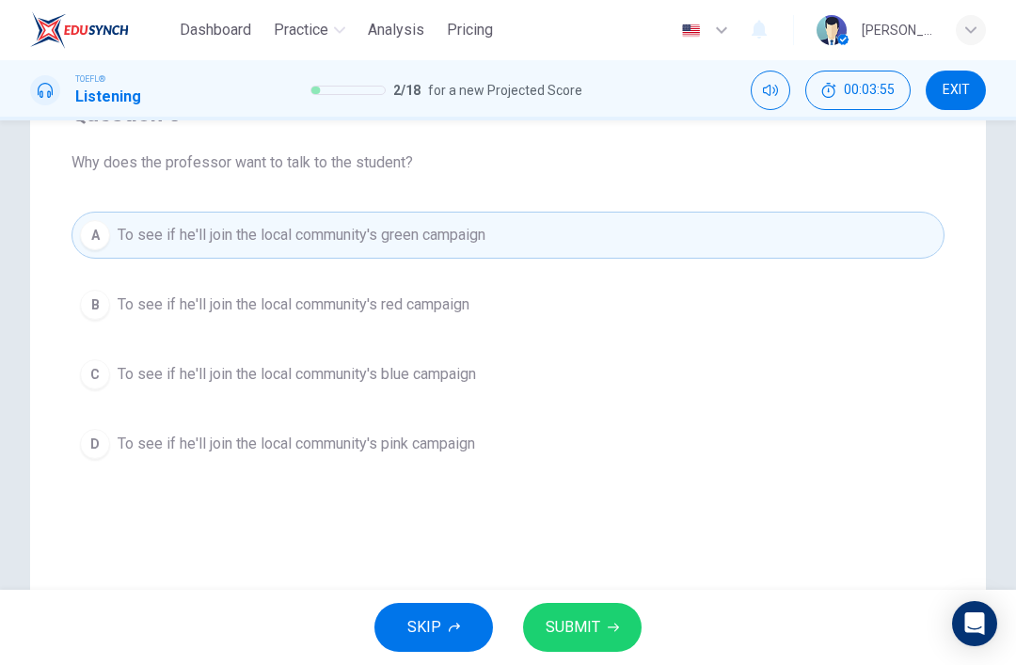
click at [595, 618] on span "SUBMIT" at bounding box center [573, 627] width 55 height 26
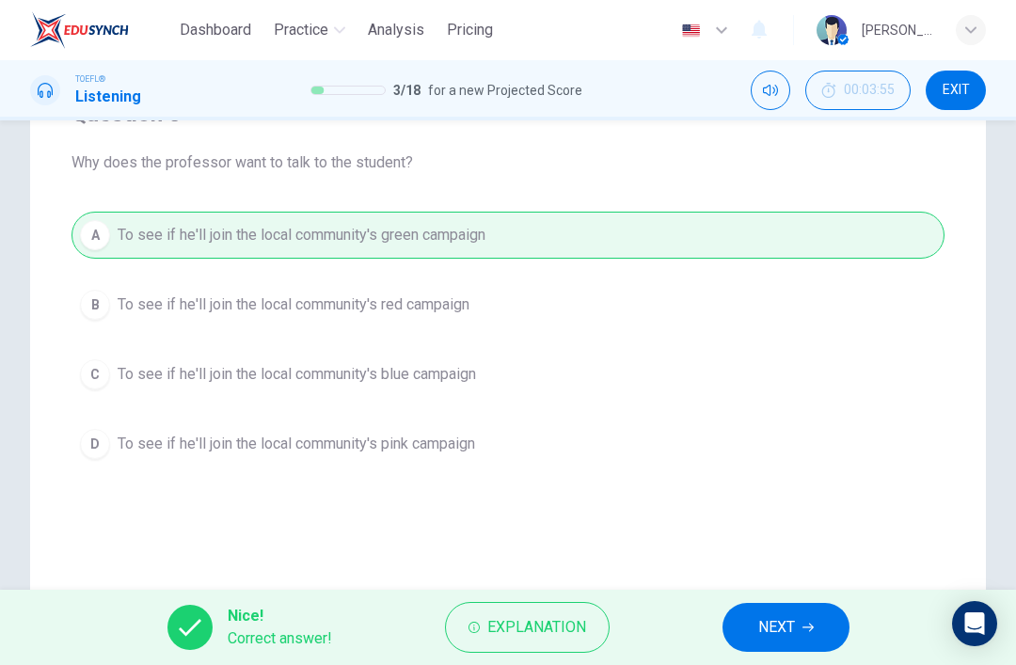
click at [801, 646] on button "NEXT" at bounding box center [785, 627] width 127 height 49
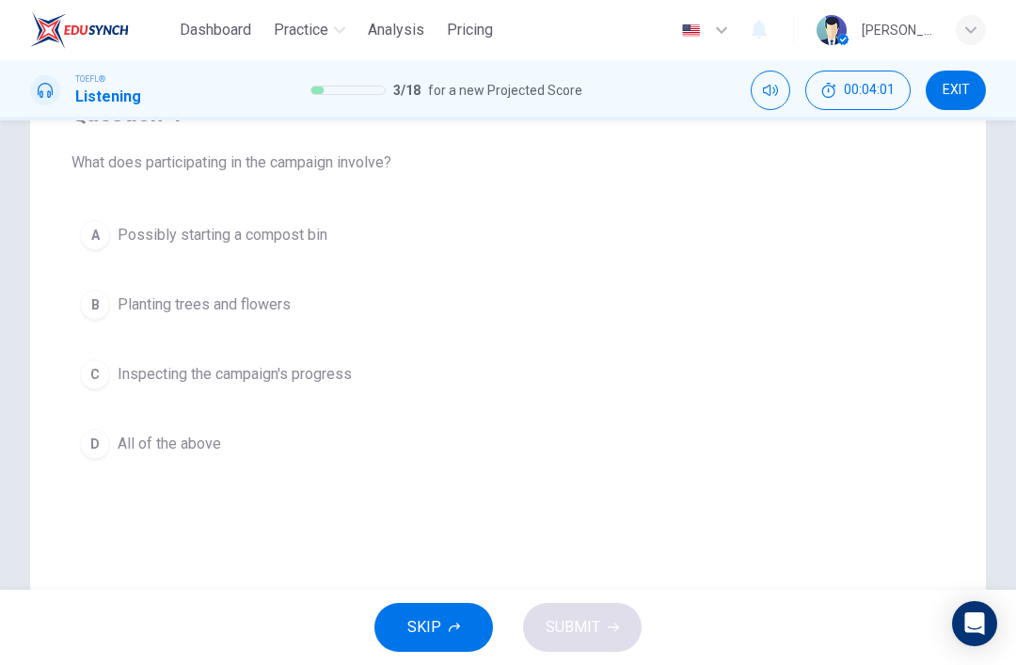
click at [524, 320] on button "B Planting trees and flowers" at bounding box center [507, 304] width 873 height 47
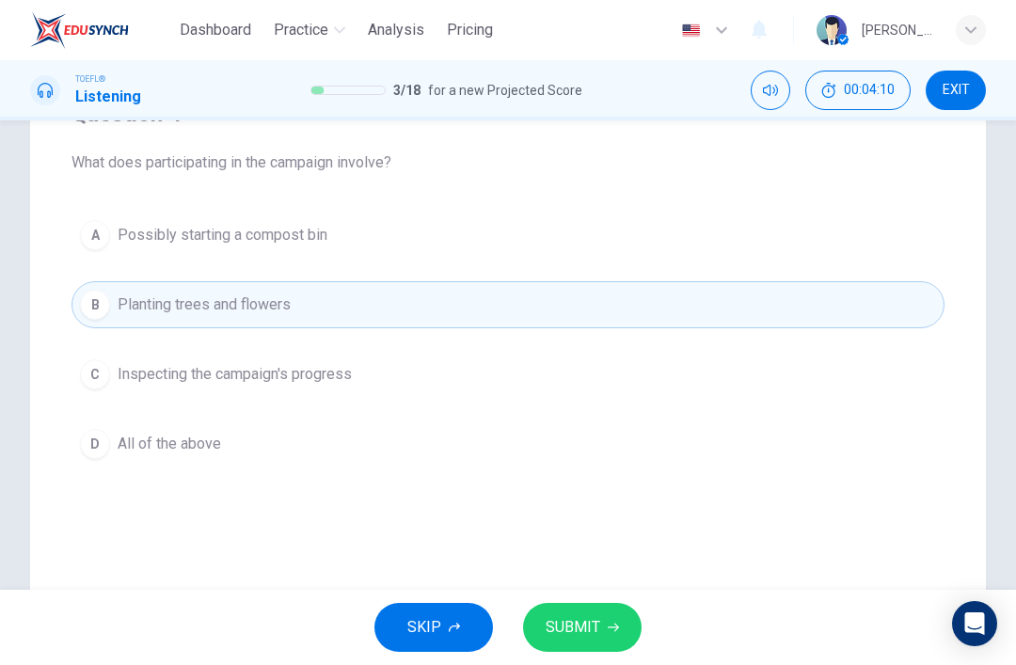
click at [345, 443] on button "D All of the above" at bounding box center [507, 443] width 873 height 47
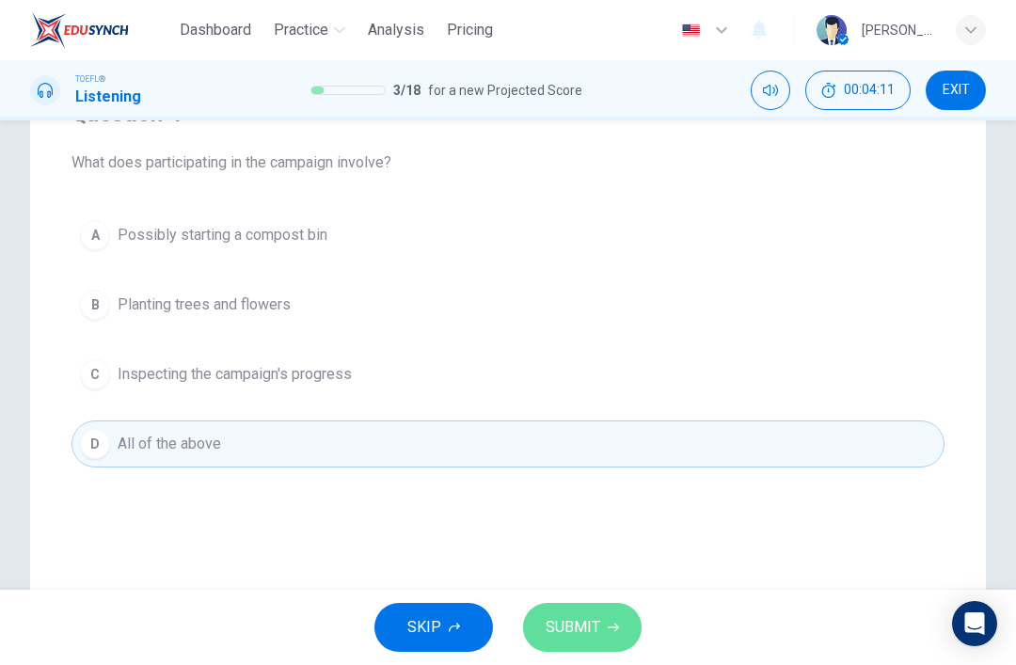
click at [587, 606] on button "SUBMIT" at bounding box center [582, 627] width 119 height 49
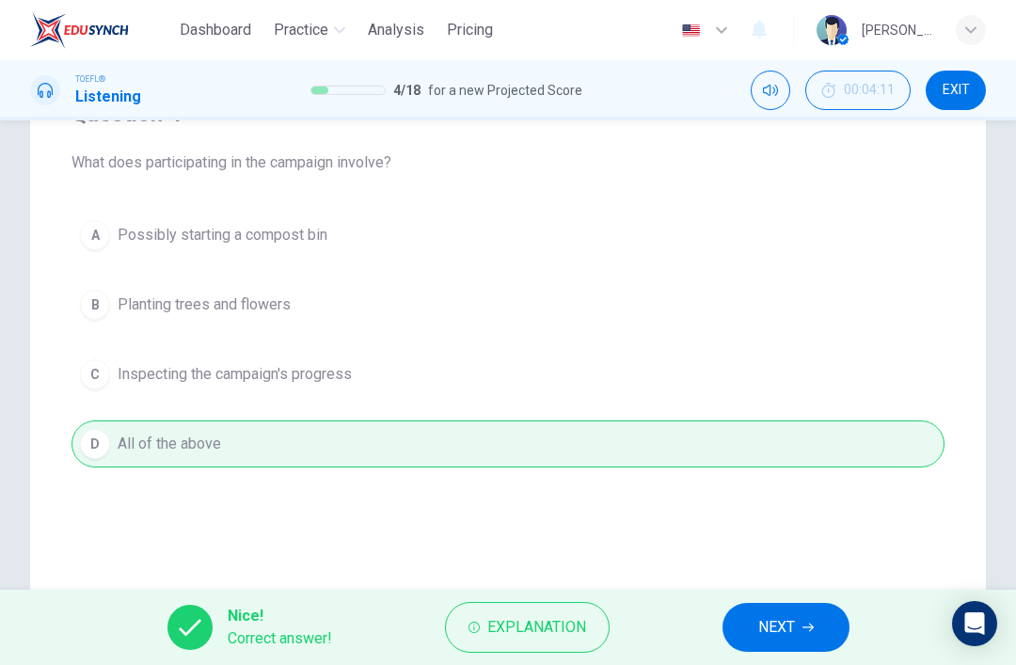
click at [793, 624] on span "NEXT" at bounding box center [776, 627] width 37 height 26
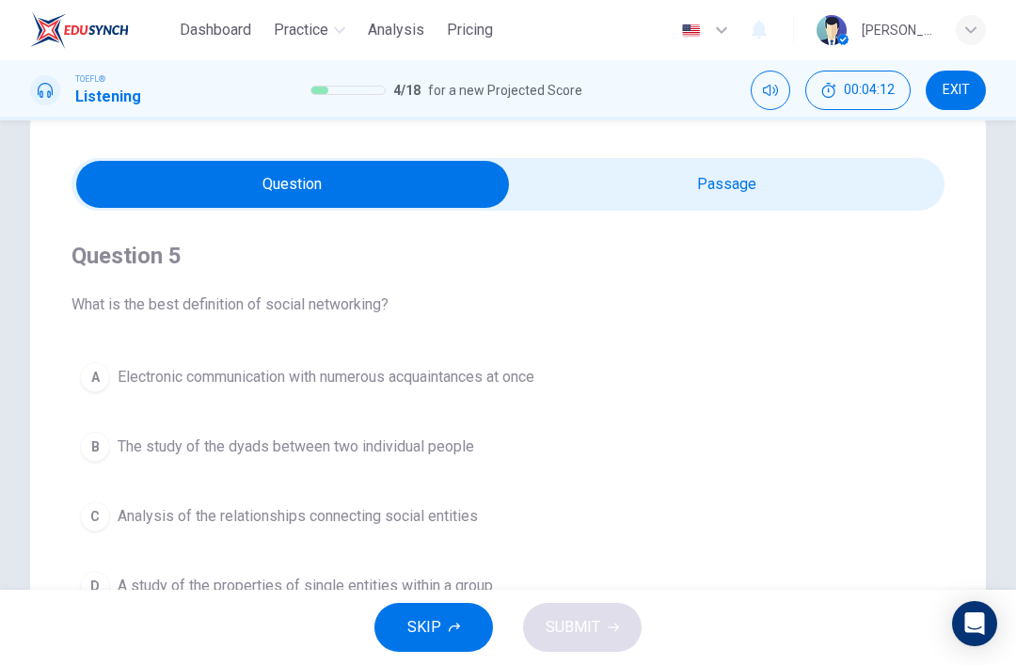
scroll to position [43, 0]
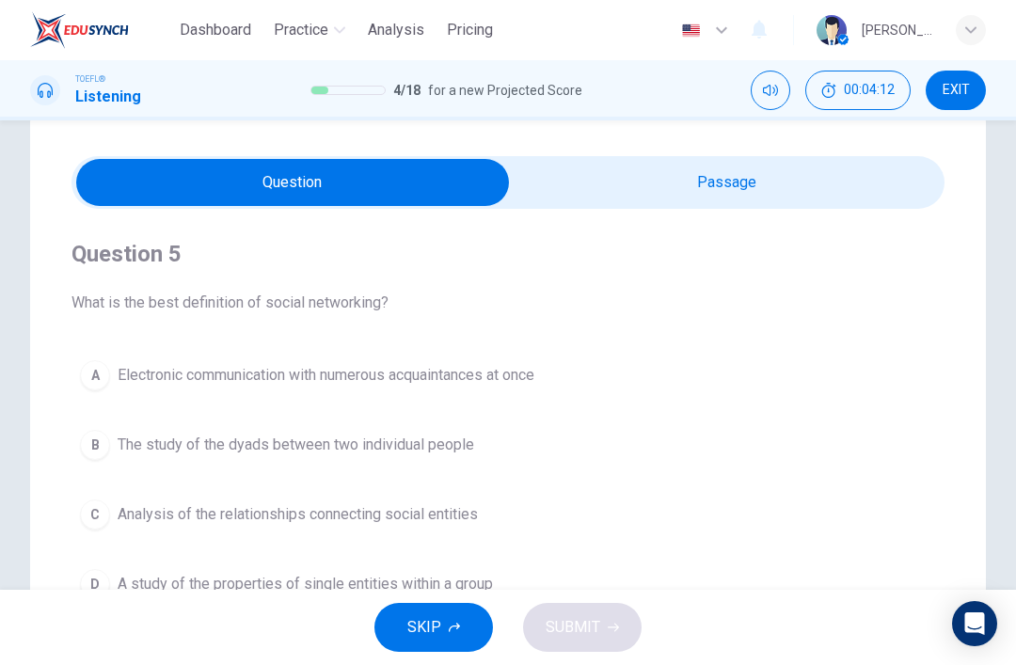
click at [723, 185] on input "checkbox" at bounding box center [292, 182] width 1309 height 47
checkbox input "true"
